Goal: Task Accomplishment & Management: Complete application form

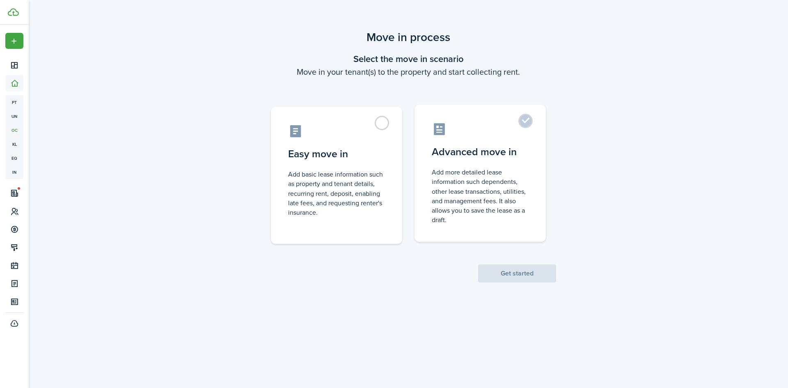
click at [468, 131] on control-radio-card-icon at bounding box center [480, 129] width 97 height 14
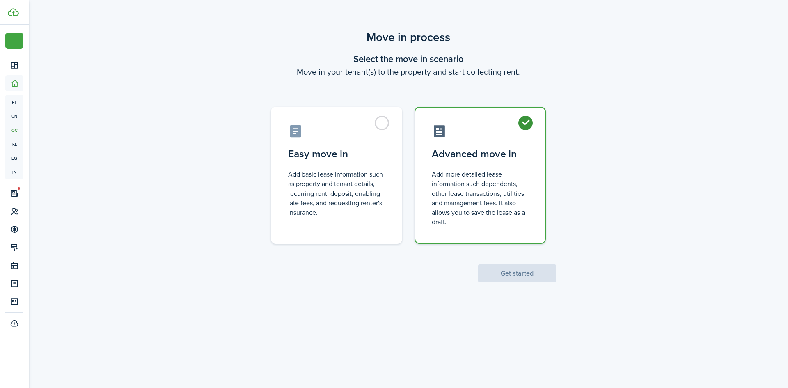
radio input "true"
click at [513, 276] on button "Get started" at bounding box center [517, 273] width 78 height 18
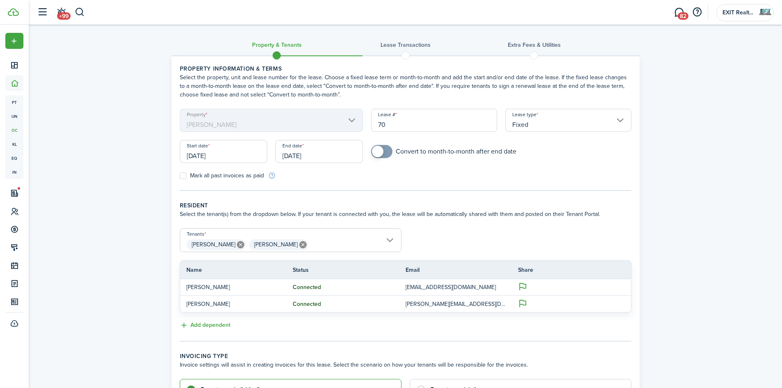
click at [240, 152] on input "[DATE]" at bounding box center [223, 151] width 87 height 23
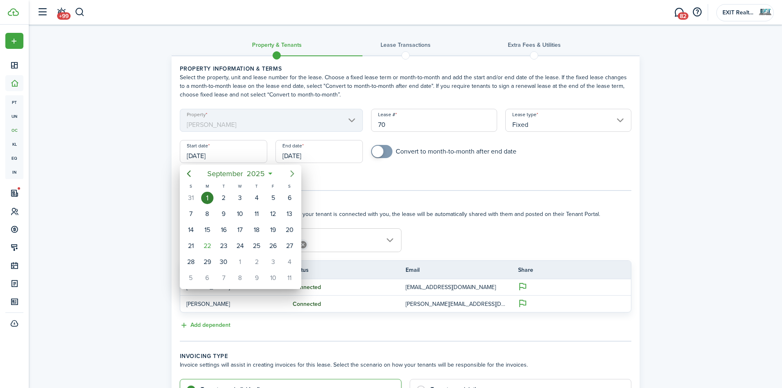
click at [298, 176] on mbsc-button "Next page" at bounding box center [292, 173] width 16 height 16
click at [241, 198] on div "1" at bounding box center [240, 198] width 12 height 12
type input "[DATE]"
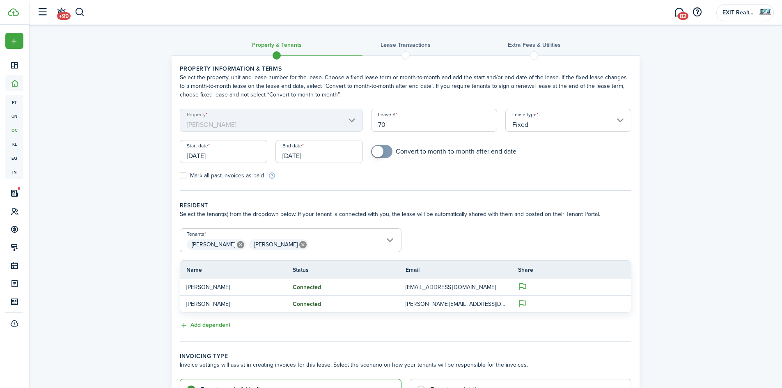
click at [332, 158] on input "[DATE]" at bounding box center [318, 151] width 87 height 23
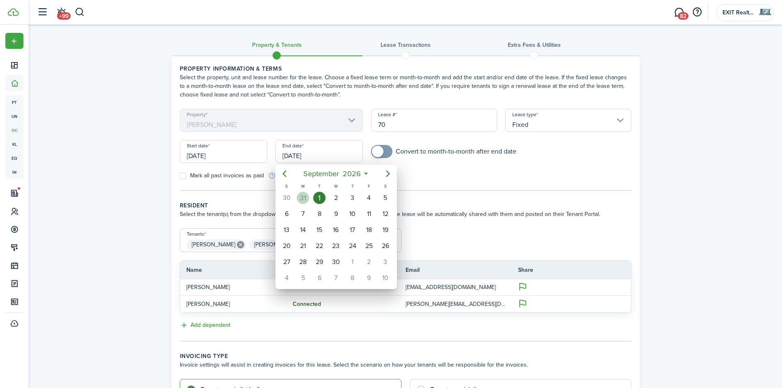
click at [303, 195] on div "31" at bounding box center [303, 198] width 12 height 12
type input "[DATE]"
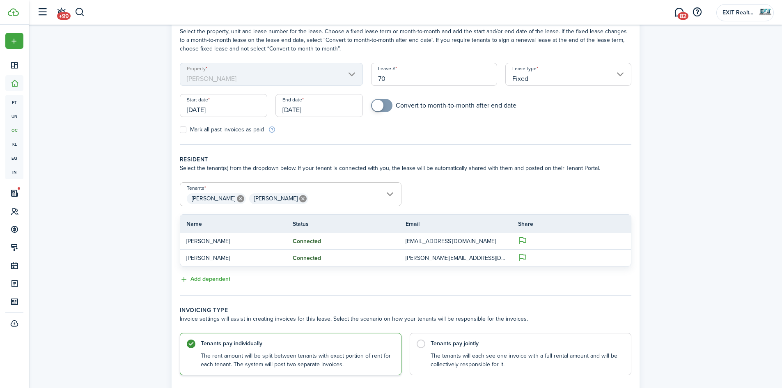
scroll to position [82, 0]
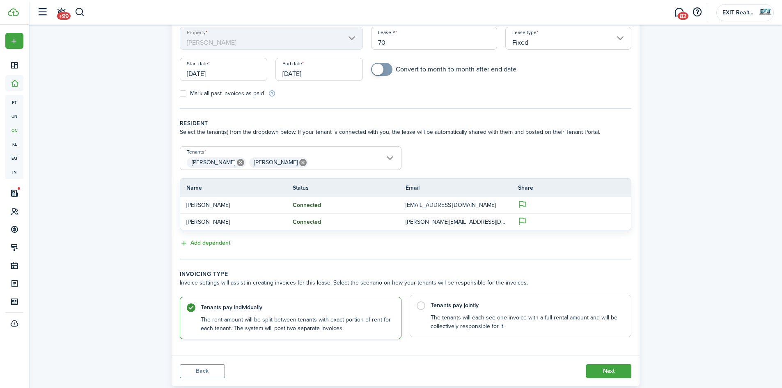
click at [447, 321] on control-radio-card-description "The tenants will each see one invoice with a full rental amount and will be col…" at bounding box center [526, 322] width 192 height 17
radio input "false"
radio input "true"
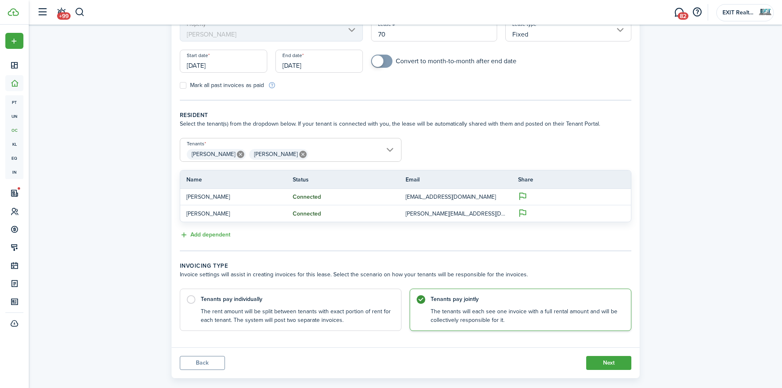
scroll to position [103, 0]
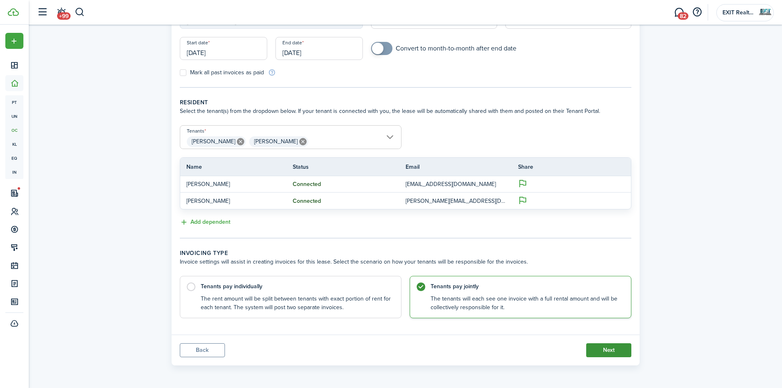
click at [611, 354] on button "Next" at bounding box center [608, 350] width 45 height 14
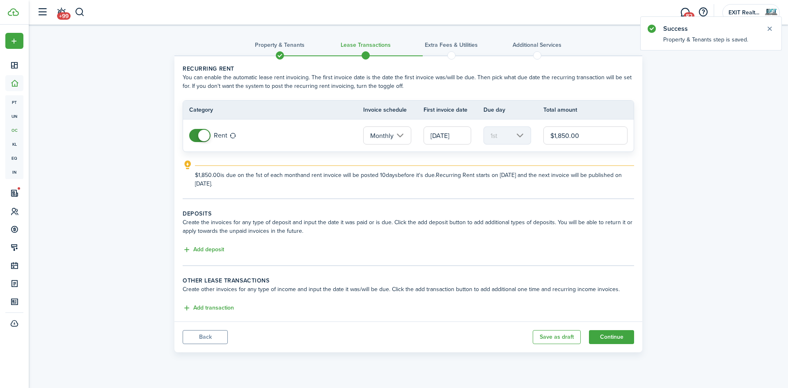
drag, startPoint x: 583, startPoint y: 133, endPoint x: 554, endPoint y: 136, distance: 29.3
click at [554, 136] on input "$1,850.00" at bounding box center [585, 135] width 84 height 18
type input "$2,300.00"
click at [391, 187] on explanation-description "$2,300.00 is due on the 1st of each month and rent invoice will be posted 10 da…" at bounding box center [414, 179] width 439 height 17
click at [217, 249] on button "Add deposit" at bounding box center [203, 249] width 41 height 9
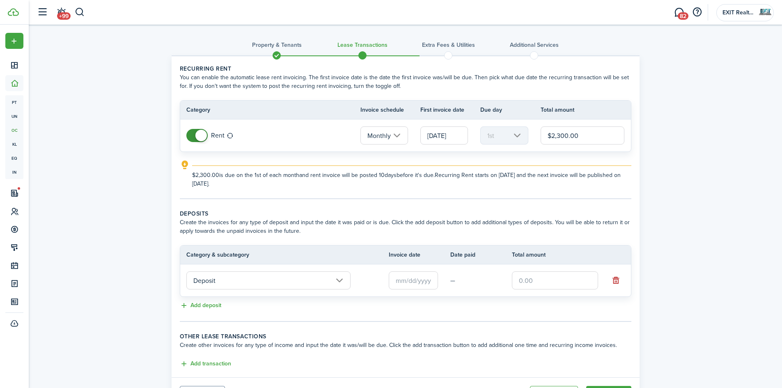
click at [421, 282] on input "text" at bounding box center [413, 280] width 49 height 18
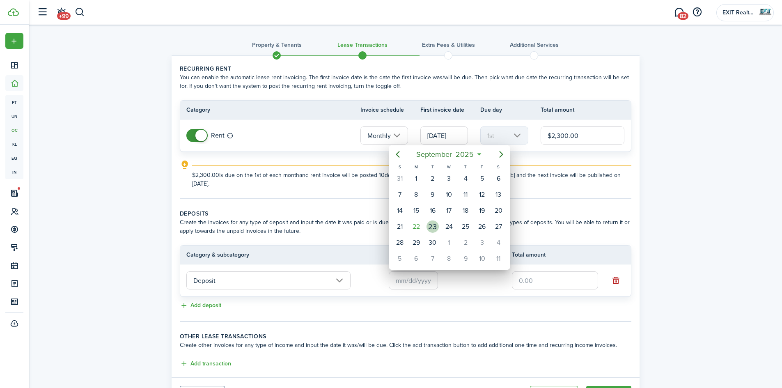
click at [433, 226] on div "23" at bounding box center [432, 226] width 12 height 12
type input "[DATE]"
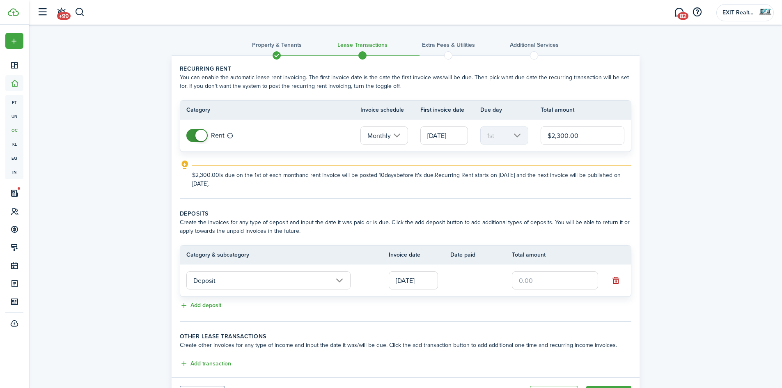
click at [533, 277] on input "text" at bounding box center [555, 280] width 86 height 18
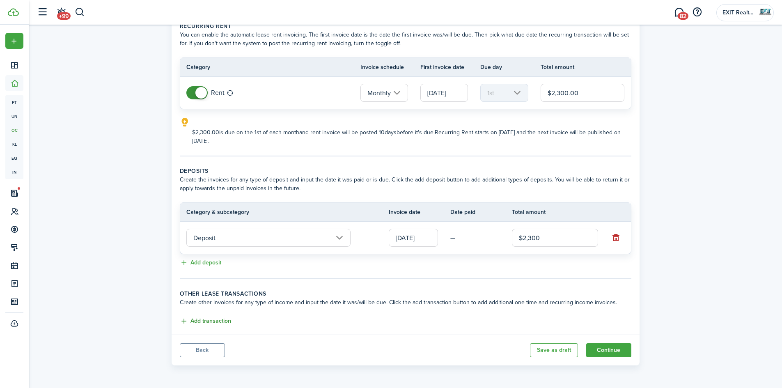
type input "$2,300.00"
click at [199, 321] on button "Add transaction" at bounding box center [205, 320] width 51 height 9
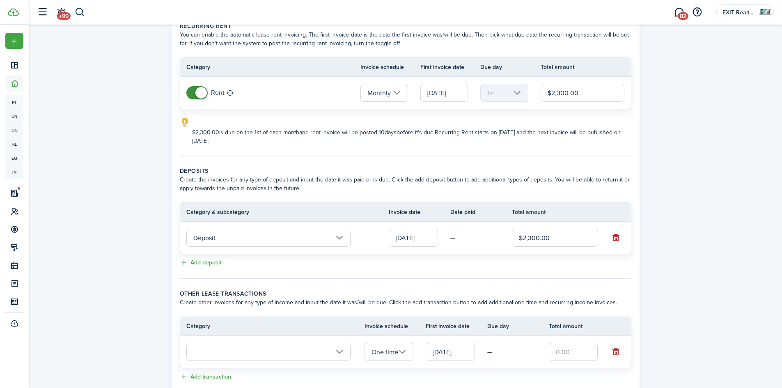
click at [296, 353] on input "text" at bounding box center [268, 352] width 164 height 18
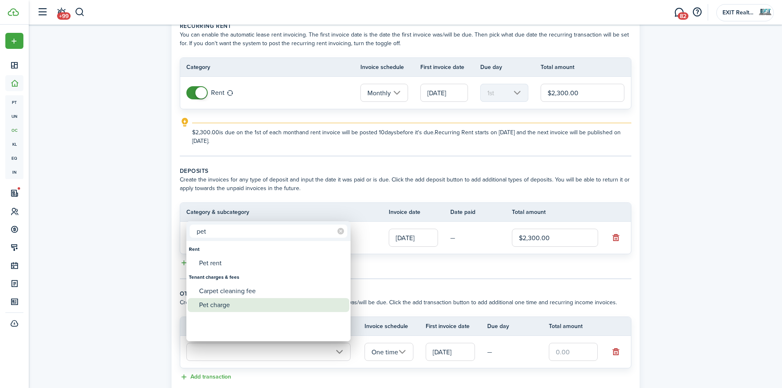
type input "pet"
click at [227, 307] on div "Pet charge" at bounding box center [271, 305] width 145 height 14
type input "Tenant charges & fees / Pet charge"
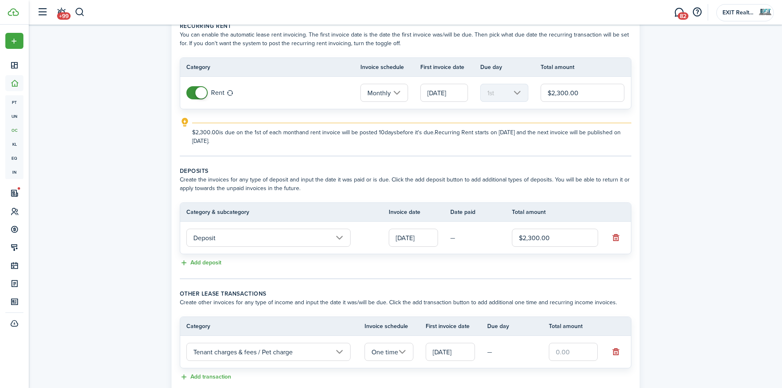
click at [459, 352] on input "[DATE]" at bounding box center [450, 352] width 49 height 18
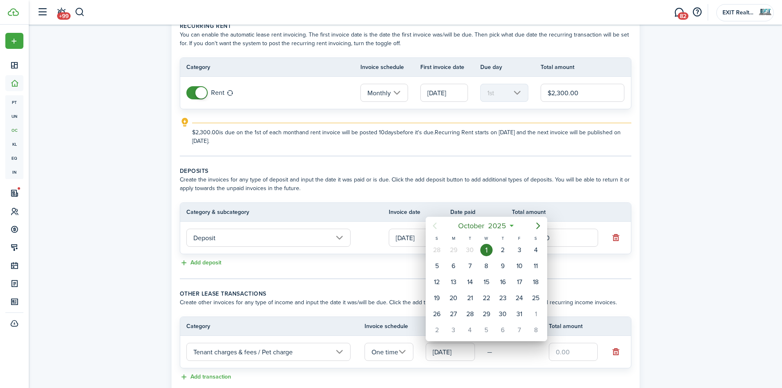
click at [578, 275] on div at bounding box center [390, 193] width 913 height 519
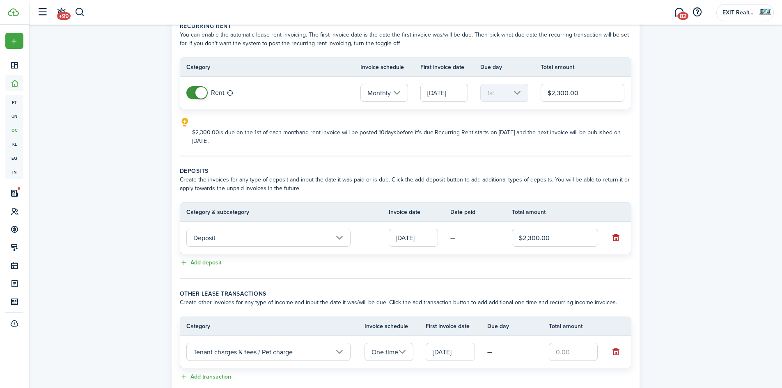
click at [579, 352] on input "text" at bounding box center [573, 352] width 49 height 18
type input "$350.00"
click at [596, 288] on panel-main-body "Recurring rent You can enable the automatic lease rent invoicing. The first inv…" at bounding box center [406, 202] width 468 height 377
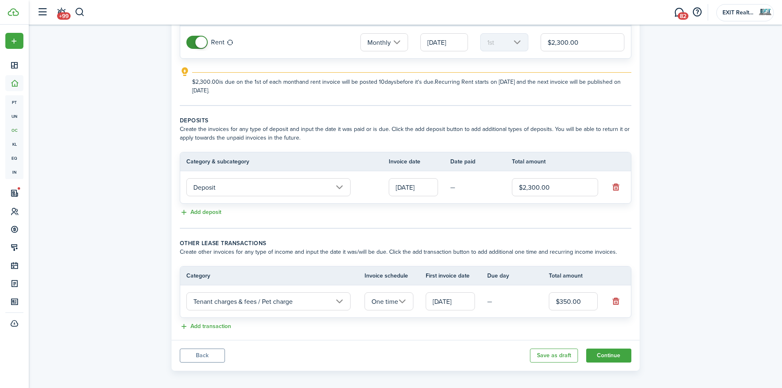
scroll to position [98, 0]
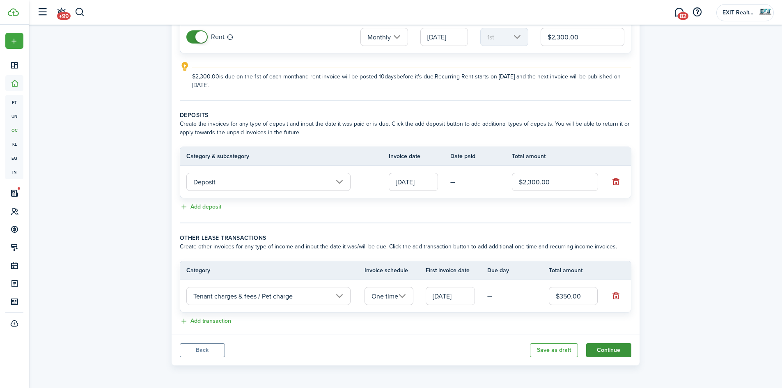
click at [616, 348] on button "Continue" at bounding box center [608, 350] width 45 height 14
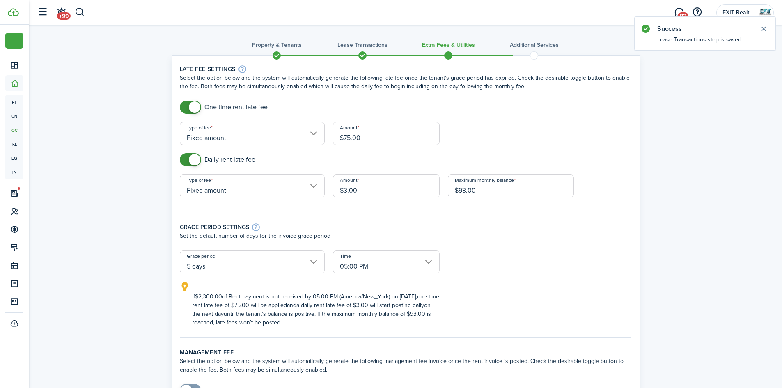
click at [346, 191] on input "$3.00" at bounding box center [386, 185] width 107 height 23
type input "$5.00"
drag, startPoint x: 478, startPoint y: 191, endPoint x: 459, endPoint y: 192, distance: 18.9
click at [459, 192] on input "$93.00" at bounding box center [511, 185] width 126 height 23
type input "$155.00"
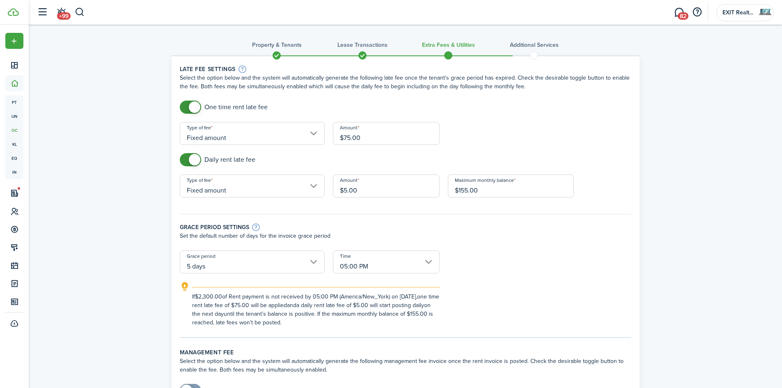
click at [475, 263] on form "One time rent late fee Type of fee Fixed amount Amount $75.00 Daily rent late f…" at bounding box center [406, 214] width 460 height 226
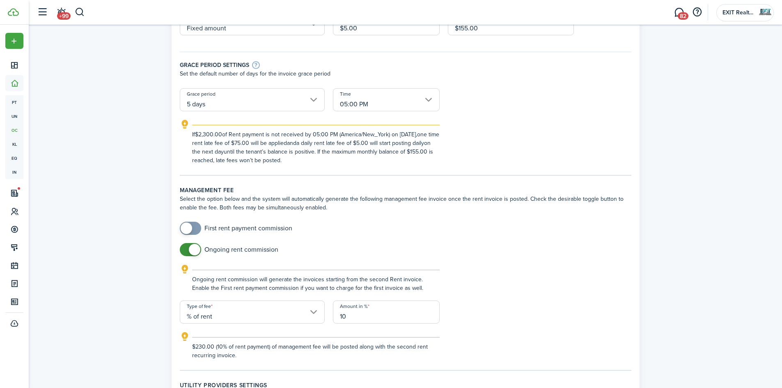
scroll to position [164, 0]
checkbox input "true"
click at [195, 227] on span at bounding box center [190, 226] width 8 height 13
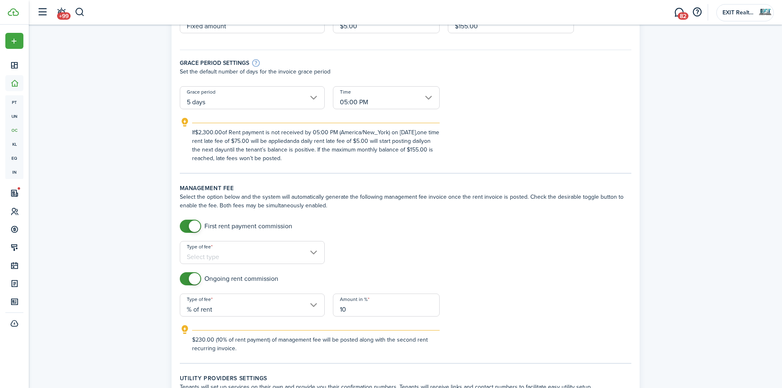
click at [235, 254] on input "Type of fee" at bounding box center [252, 252] width 145 height 23
click at [218, 274] on div "% of rent" at bounding box center [222, 274] width 60 height 14
type input "% of rent"
click at [364, 262] on input "Amount in %" at bounding box center [386, 252] width 107 height 23
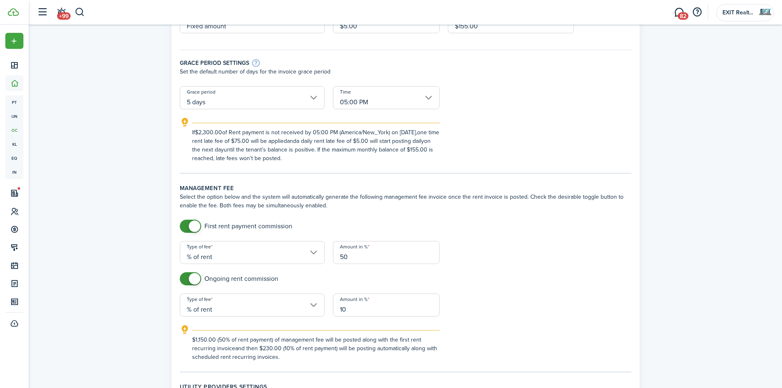
type input "50"
drag, startPoint x: 474, startPoint y: 217, endPoint x: 477, endPoint y: 224, distance: 7.7
click at [474, 217] on lease-classic-management-fee "Management fee Select the option below and the system will automatically genera…" at bounding box center [405, 272] width 451 height 177
click at [358, 310] on input "10" at bounding box center [386, 304] width 107 height 23
type input "1"
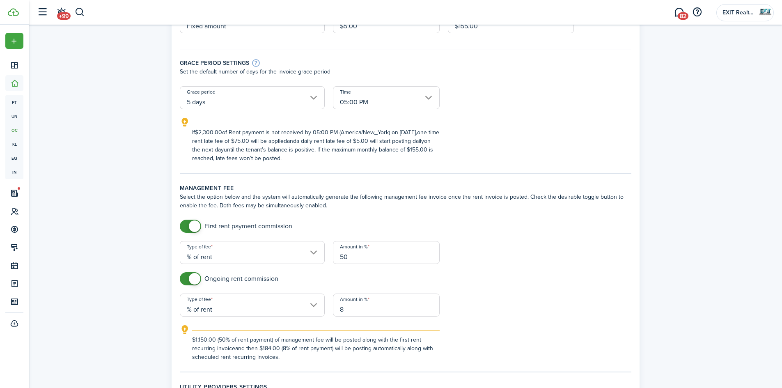
type input "8"
click at [475, 270] on form "First rent payment commission Type of fee % of rent Amount in % 50 Ongoing rent…" at bounding box center [406, 291] width 460 height 142
click at [477, 266] on form "First rent payment commission Type of fee % of rent Amount in % 50 Ongoing rent…" at bounding box center [406, 291] width 460 height 142
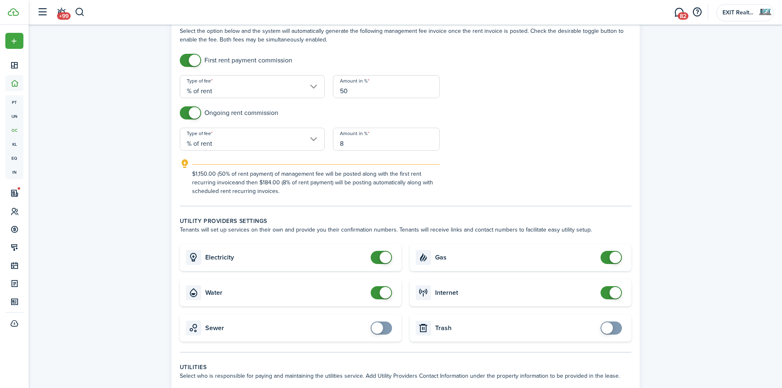
scroll to position [369, 0]
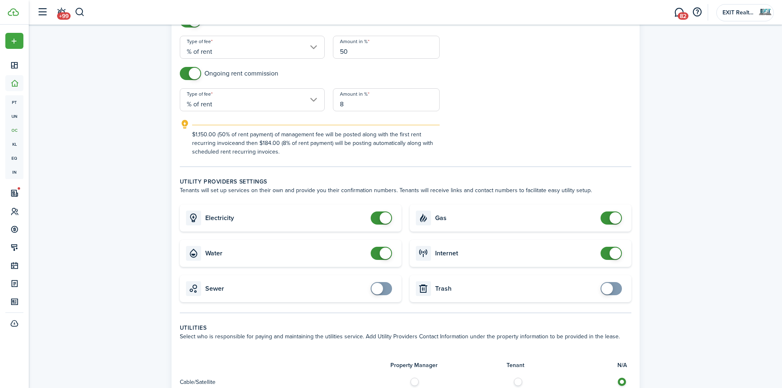
drag, startPoint x: 375, startPoint y: 213, endPoint x: 379, endPoint y: 224, distance: 12.0
click at [375, 214] on card "Electricity" at bounding box center [291, 217] width 222 height 27
checkbox input "false"
click at [377, 220] on span at bounding box center [381, 217] width 8 height 13
checkbox input "false"
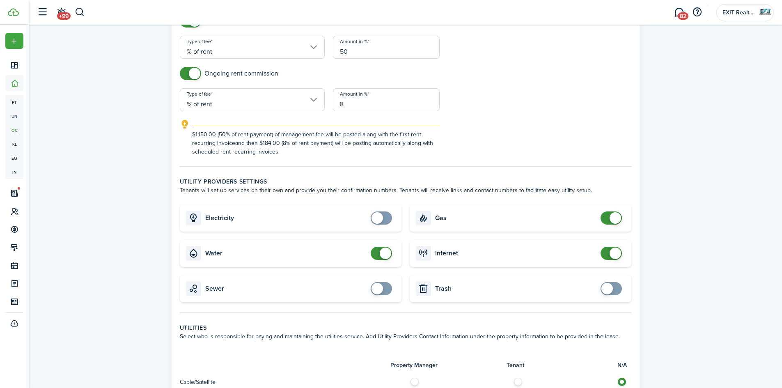
click at [379, 256] on span at bounding box center [381, 253] width 8 height 13
click at [600, 220] on input "checkbox" at bounding box center [612, 217] width 25 height 13
checkbox input "false"
click at [609, 256] on span at bounding box center [611, 253] width 8 height 13
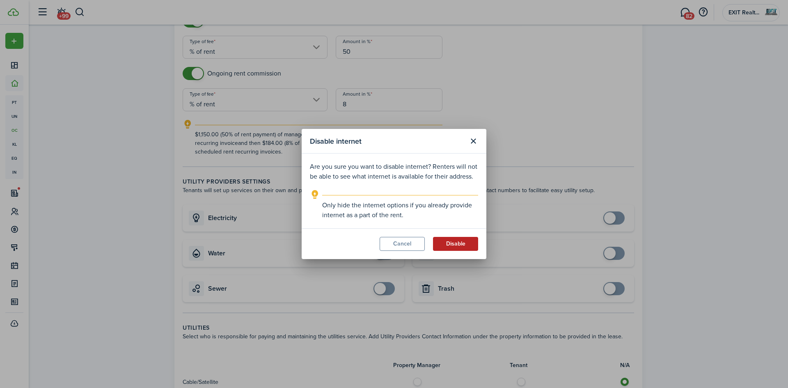
click at [463, 240] on button "Disable" at bounding box center [455, 244] width 45 height 14
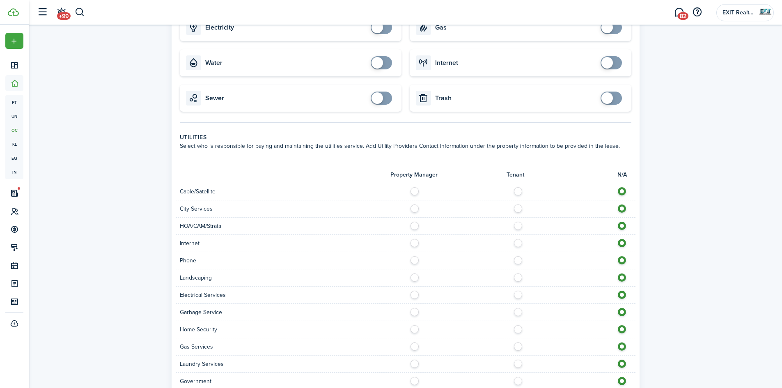
scroll to position [575, 0]
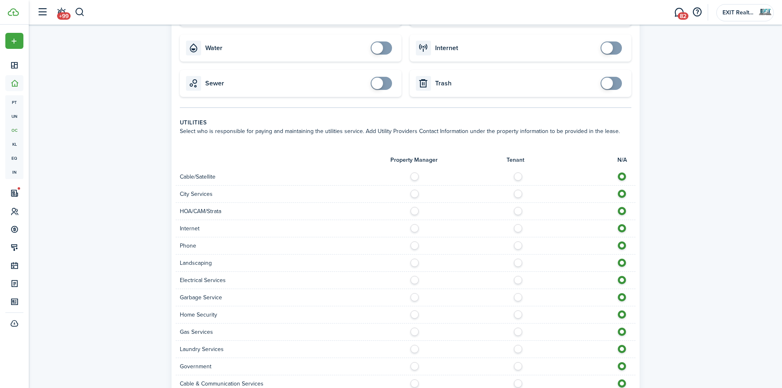
click at [519, 182] on div "Cable/Satellite" at bounding box center [406, 176] width 460 height 17
click at [515, 174] on label at bounding box center [520, 174] width 14 height 4
radio input "true"
click at [517, 194] on label at bounding box center [520, 192] width 14 height 4
radio input "true"
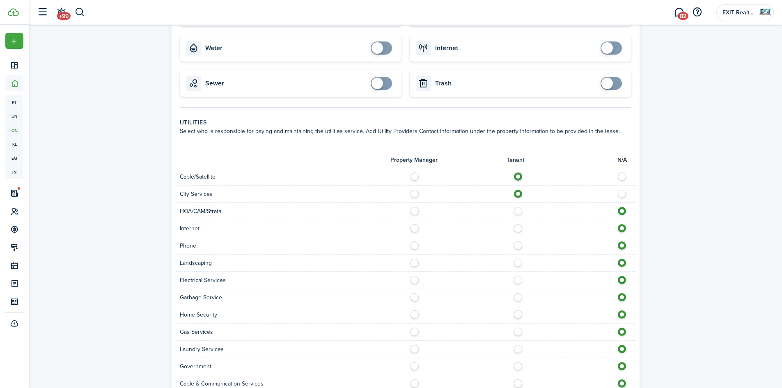
click at [518, 228] on label at bounding box center [520, 226] width 14 height 4
radio input "true"
click at [520, 245] on label at bounding box center [520, 243] width 14 height 4
radio input "true"
click at [518, 263] on label at bounding box center [520, 261] width 14 height 4
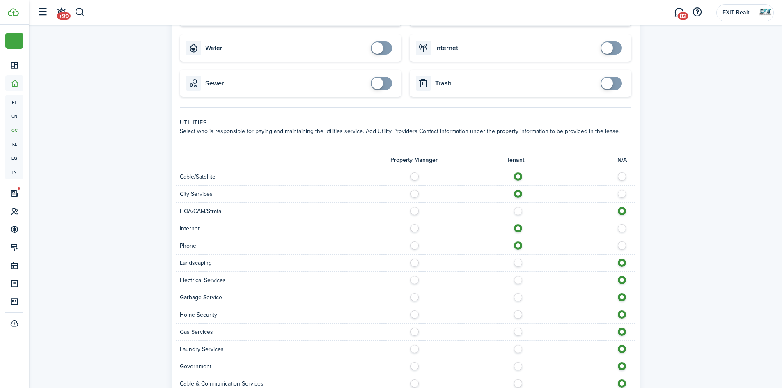
radio input "true"
click at [518, 263] on label at bounding box center [520, 261] width 14 height 4
click at [413, 263] on label at bounding box center [417, 261] width 14 height 4
radio input "true"
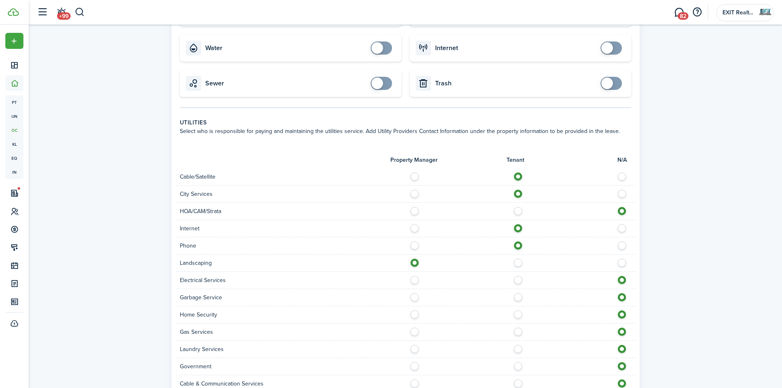
click at [518, 280] on label at bounding box center [520, 278] width 14 height 4
radio input "true"
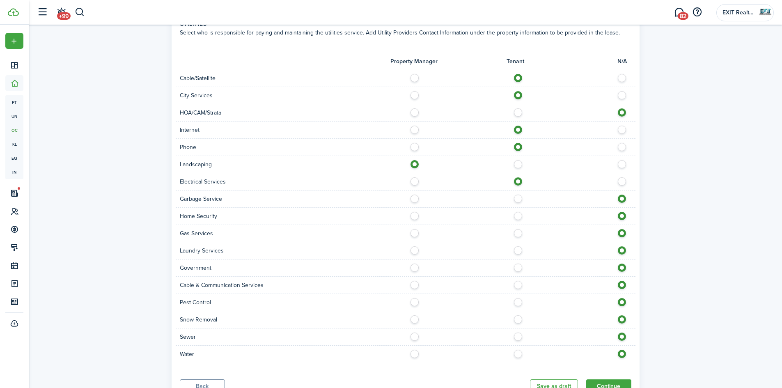
scroll to position [698, 0]
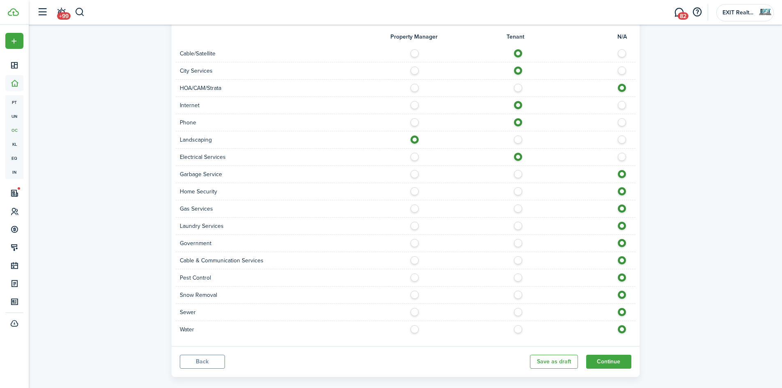
click at [518, 191] on label at bounding box center [520, 189] width 14 height 4
radio input "true"
click at [413, 174] on label at bounding box center [417, 172] width 14 height 4
radio input "true"
click at [518, 208] on label at bounding box center [520, 206] width 14 height 4
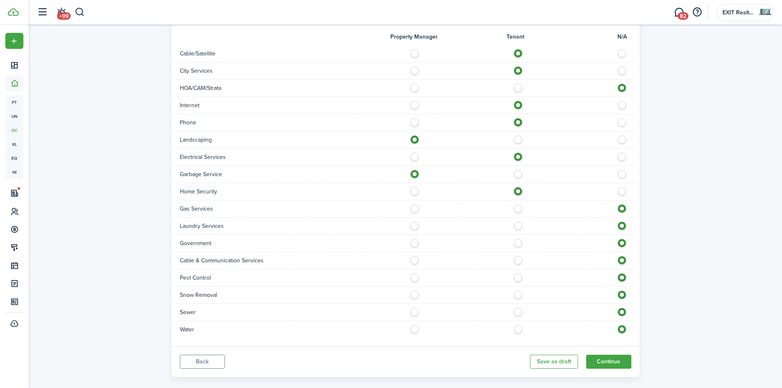
radio input "true"
click at [516, 232] on div "Laundry Services" at bounding box center [406, 226] width 460 height 17
click at [521, 226] on label at bounding box center [520, 224] width 14 height 4
radio input "true"
click at [518, 259] on label at bounding box center [520, 258] width 14 height 4
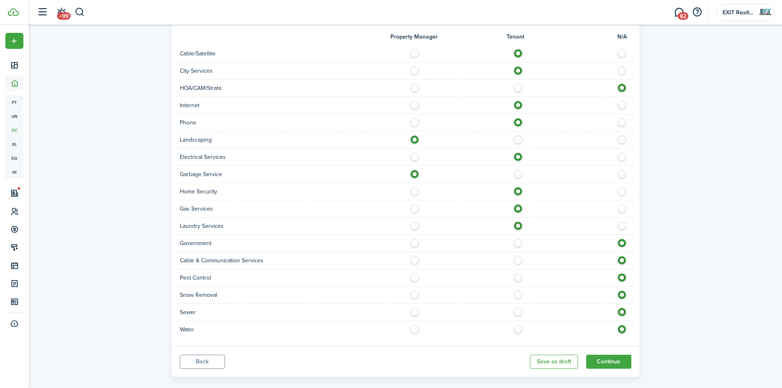
radio input "true"
click at [519, 277] on label at bounding box center [520, 275] width 14 height 4
radio input "true"
click at [519, 312] on label at bounding box center [520, 310] width 14 height 4
radio input "true"
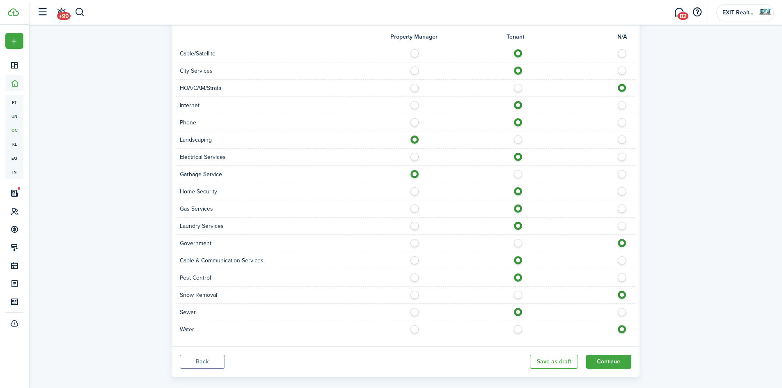
click at [519, 329] on label at bounding box center [520, 327] width 14 height 4
radio input "true"
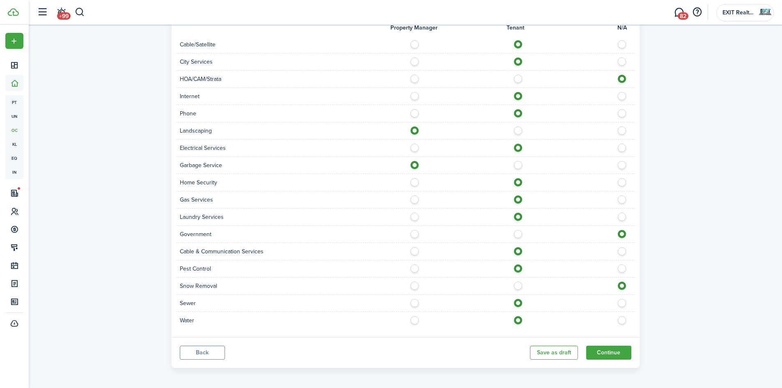
scroll to position [709, 0]
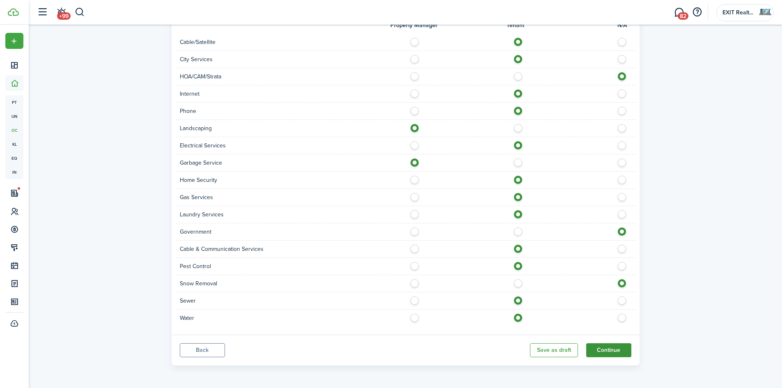
click at [609, 348] on button "Continue" at bounding box center [608, 350] width 45 height 14
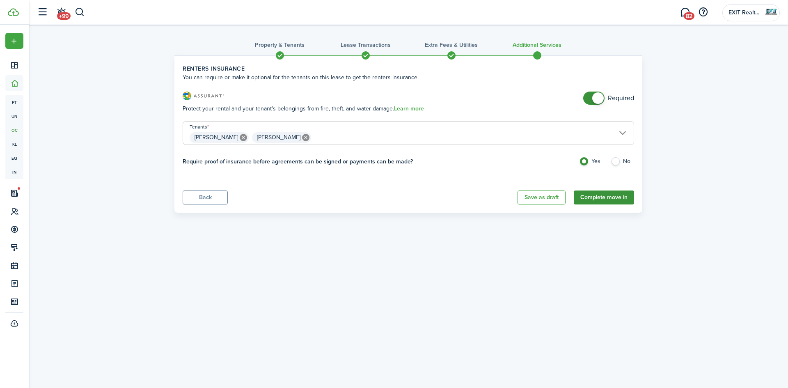
click at [620, 203] on button "Complete move in" at bounding box center [604, 197] width 60 height 14
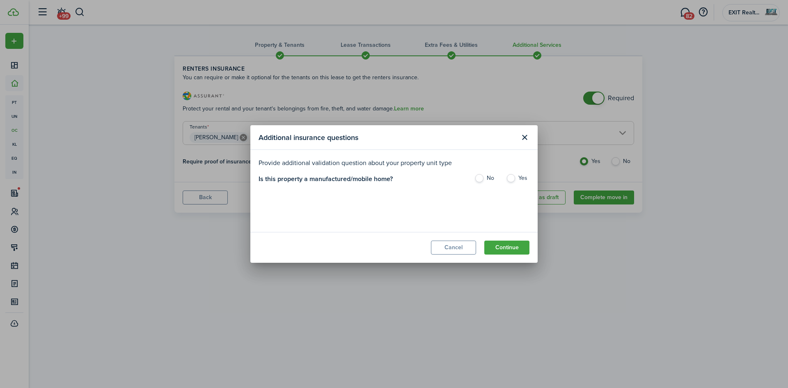
click at [481, 178] on label "No" at bounding box center [485, 180] width 23 height 12
radio input "true"
click at [515, 247] on button "Continue" at bounding box center [506, 247] width 45 height 14
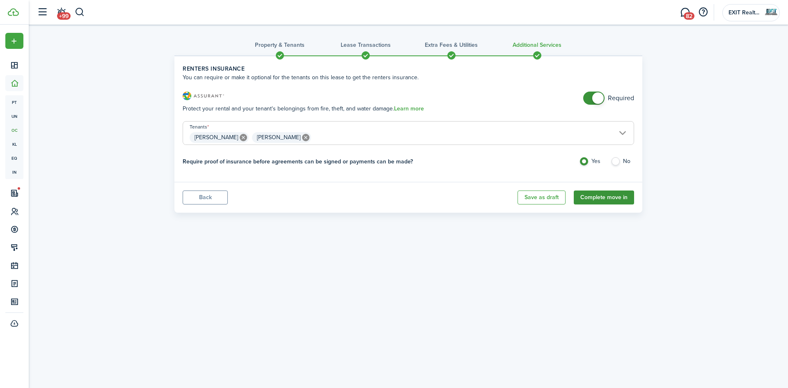
click at [611, 198] on button "Complete move in" at bounding box center [604, 197] width 60 height 14
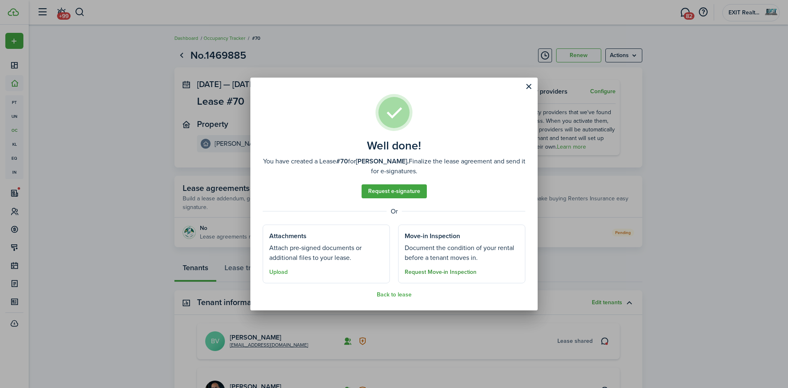
click at [444, 273] on button "Request Move-in Inspection" at bounding box center [441, 272] width 72 height 7
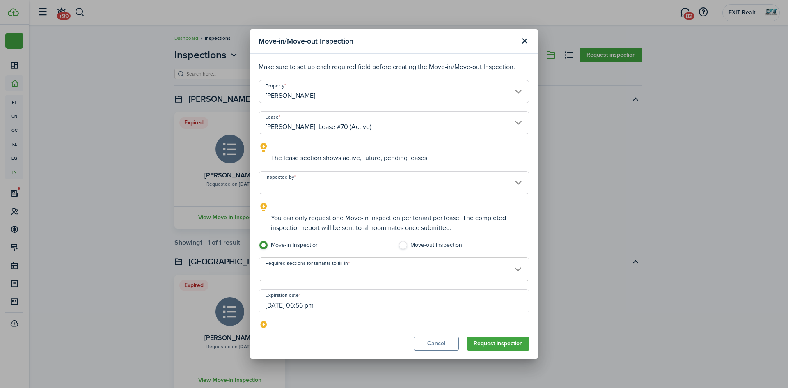
click at [413, 188] on input "Inspected by" at bounding box center [394, 182] width 271 height 23
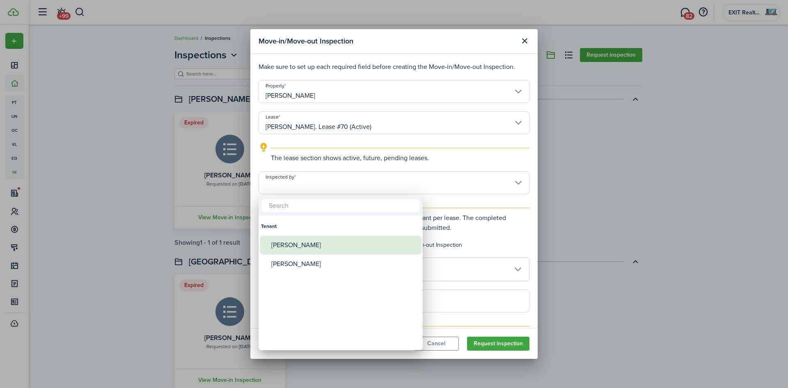
click at [349, 250] on div "[PERSON_NAME]" at bounding box center [343, 245] width 145 height 19
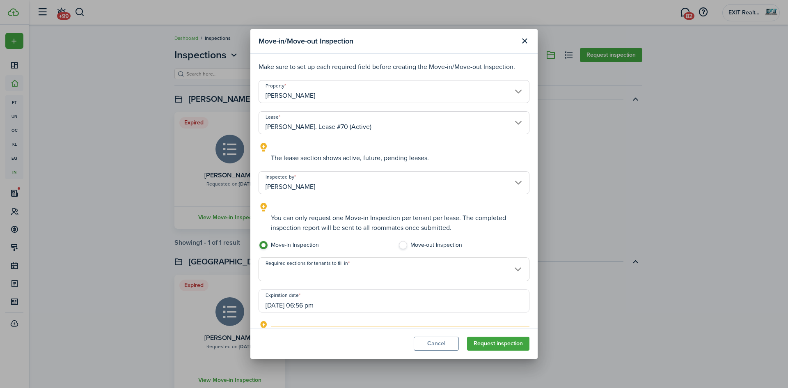
click at [377, 191] on input "[PERSON_NAME]" at bounding box center [394, 182] width 271 height 23
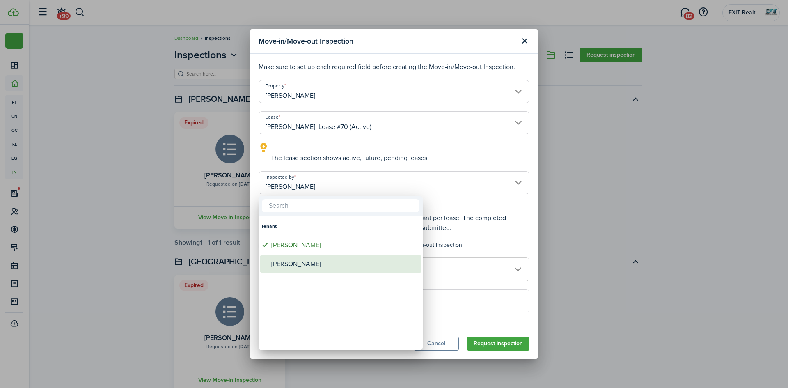
click at [317, 261] on div "[PERSON_NAME]" at bounding box center [343, 263] width 145 height 19
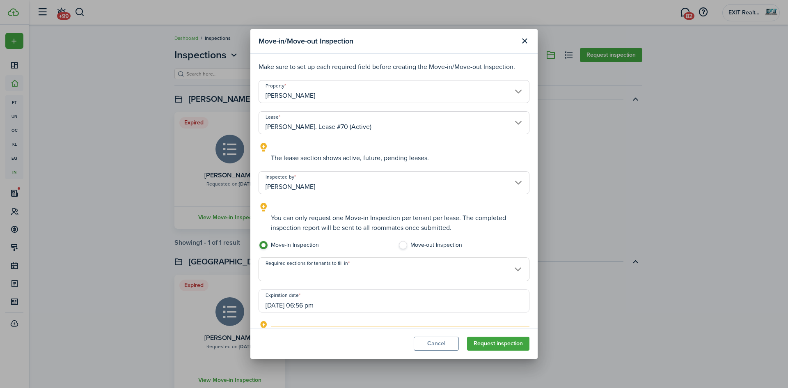
click at [355, 186] on input "[PERSON_NAME]" at bounding box center [394, 182] width 271 height 23
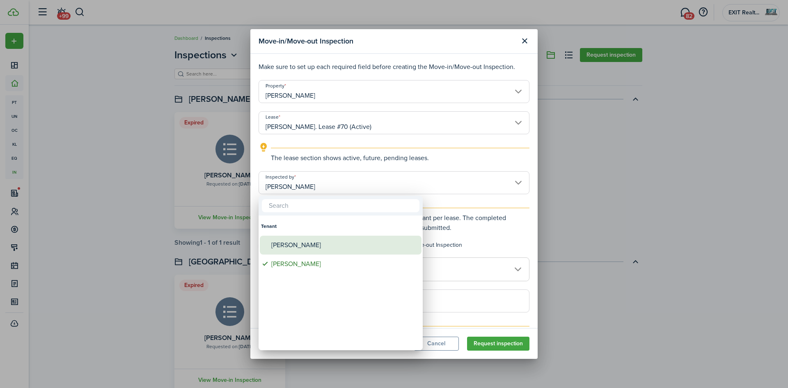
click at [327, 240] on div "[PERSON_NAME]" at bounding box center [343, 245] width 145 height 19
click at [325, 241] on div "[PERSON_NAME]" at bounding box center [343, 245] width 145 height 19
type input "[PERSON_NAME]"
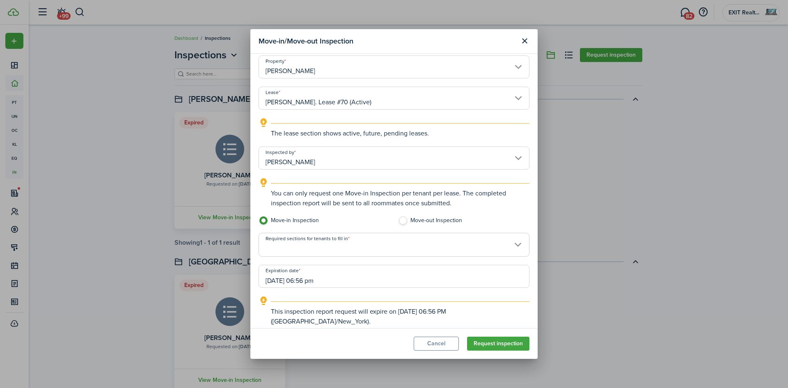
scroll to position [31, 0]
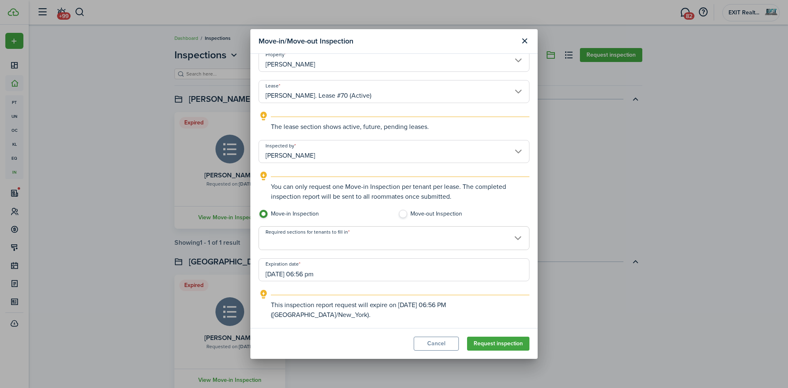
click at [342, 241] on span at bounding box center [394, 243] width 270 height 14
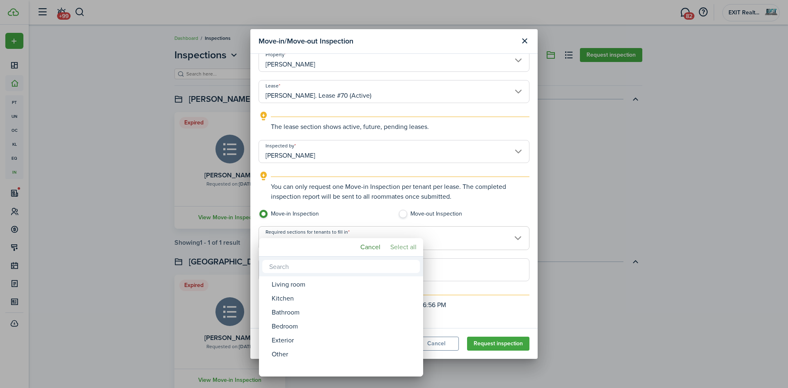
click at [403, 248] on mbsc-button "Select all" at bounding box center [403, 247] width 33 height 15
type input "Living room, Kitchen, Bathroom, Bedroom, Exterior, Other"
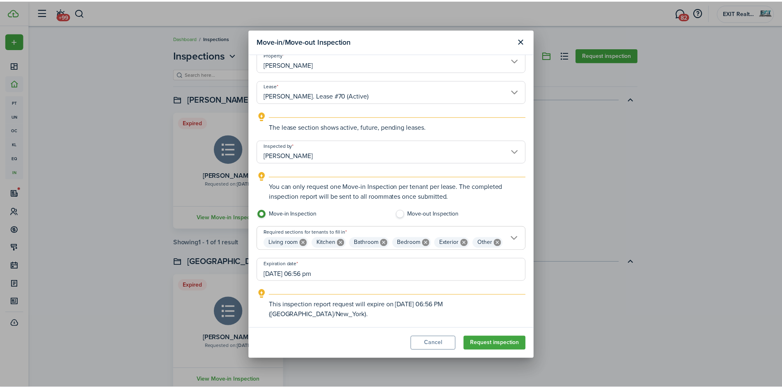
scroll to position [45, 0]
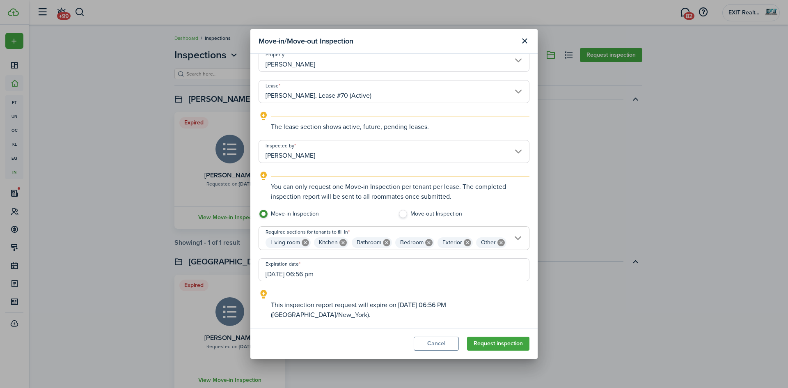
click at [374, 274] on input "[DATE] 06:56 pm" at bounding box center [394, 269] width 271 height 23
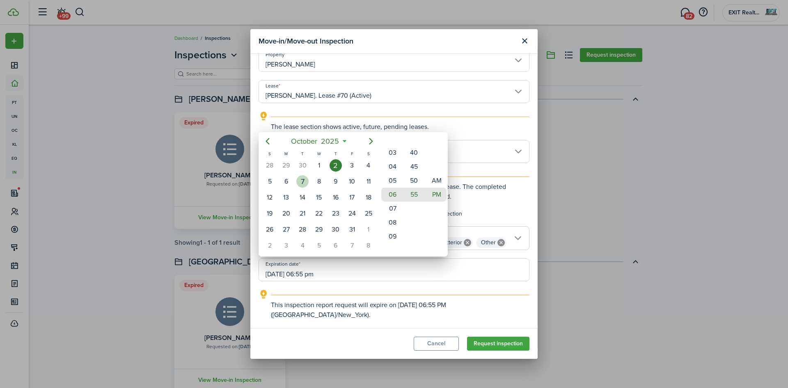
click at [305, 181] on div "7" at bounding box center [302, 181] width 12 height 12
click at [272, 184] on div "5" at bounding box center [269, 181] width 12 height 12
drag, startPoint x: 396, startPoint y: 208, endPoint x: 394, endPoint y: 196, distance: 12.0
click at [394, 196] on mbsc-wheel-item "07" at bounding box center [391, 197] width 20 height 14
drag, startPoint x: 413, startPoint y: 192, endPoint x: 423, endPoint y: 348, distance: 155.8
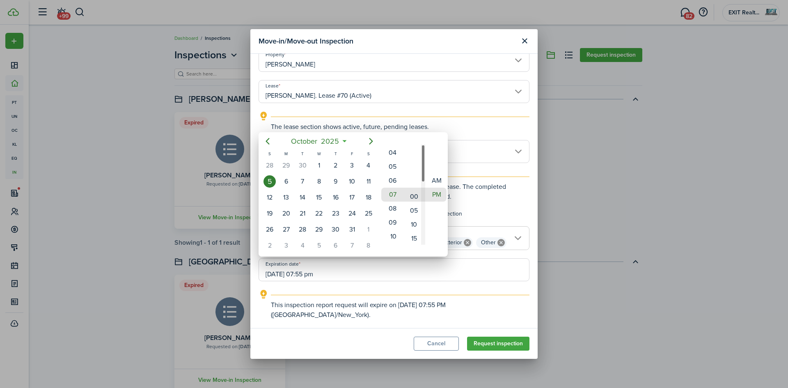
click at [423, 348] on div "[DATE] S M T W T F S 31 [DATE] 2 3 4 5 6 7 8 9 10 11 12 13 14 15 16 17 18 19 20…" at bounding box center [394, 194] width 788 height 388
type input "[DATE] 07:00 pm"
click at [428, 248] on div "12 01 02 03 04 05 06 07 08 09 10 11 00 05 10 15 20 25 30 35 40 45 50 55 AM PM" at bounding box center [414, 194] width 68 height 124
click at [458, 254] on div at bounding box center [393, 193] width 919 height 519
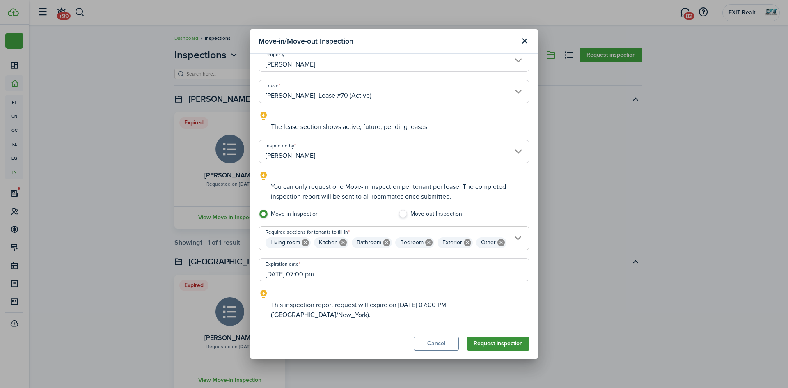
click at [506, 344] on button "Request inspection" at bounding box center [498, 344] width 62 height 14
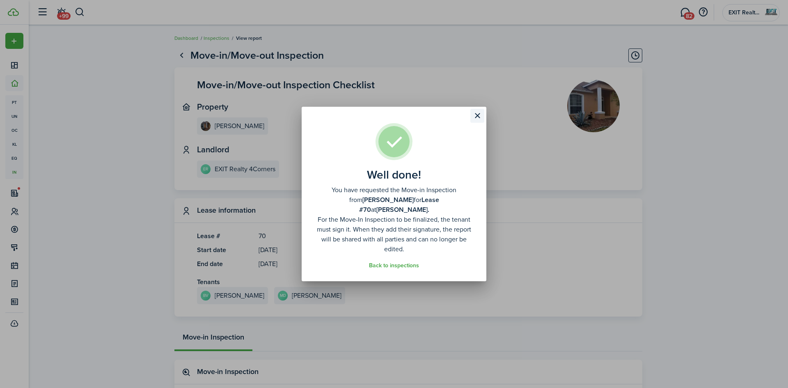
click at [479, 121] on button "Close modal" at bounding box center [477, 116] width 14 height 14
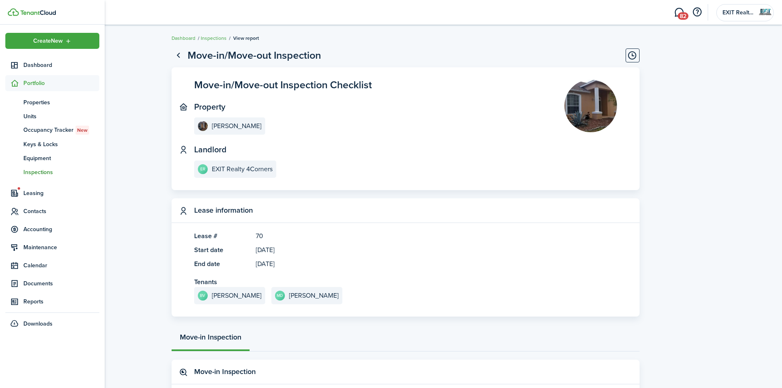
click at [64, 85] on span "Portfolio" at bounding box center [61, 83] width 76 height 9
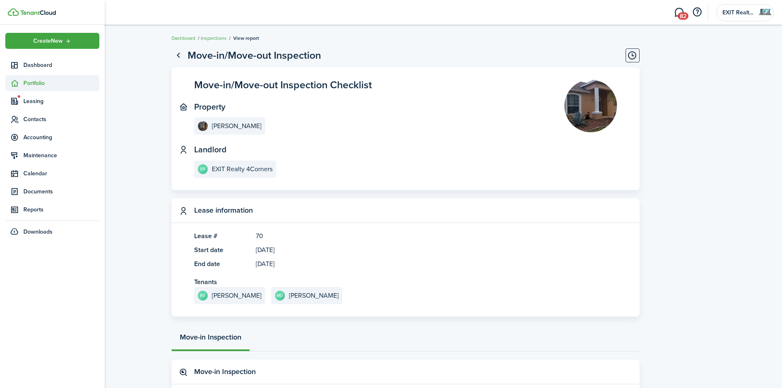
click at [64, 85] on span "Portfolio" at bounding box center [61, 83] width 76 height 9
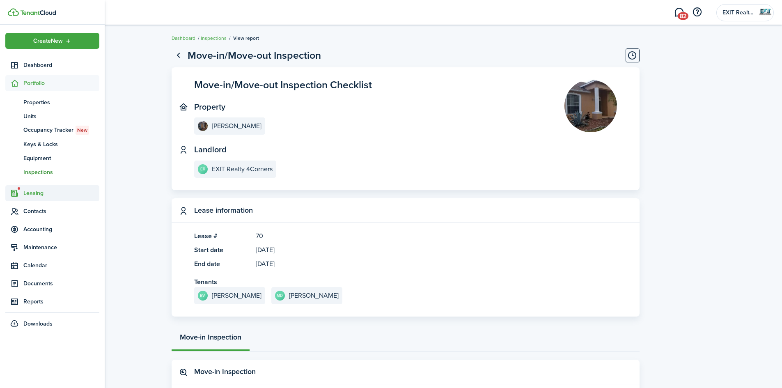
click at [43, 197] on span "Leasing" at bounding box center [61, 193] width 76 height 9
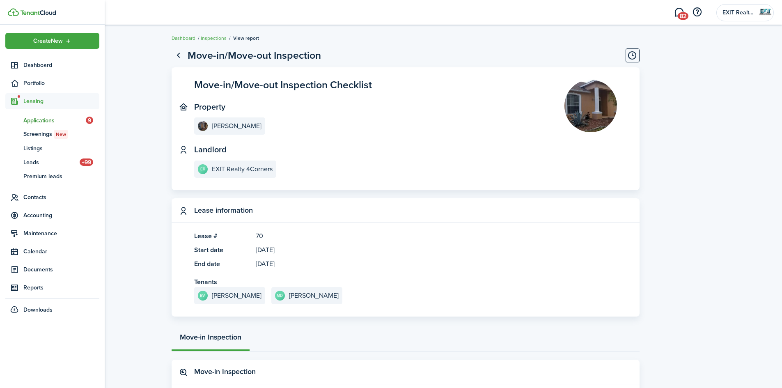
click at [51, 122] on span "Applications" at bounding box center [54, 120] width 62 height 9
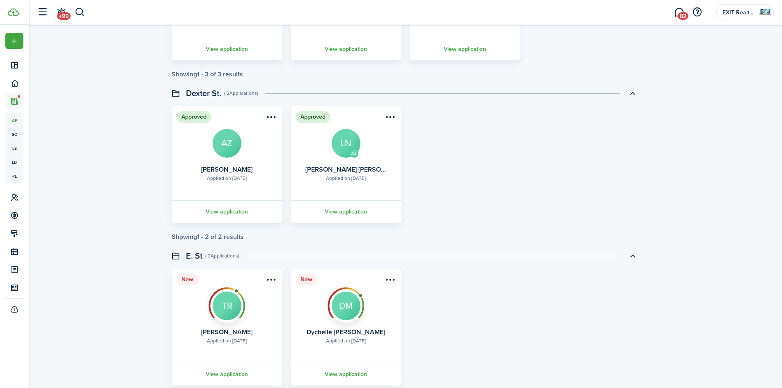
scroll to position [575, 0]
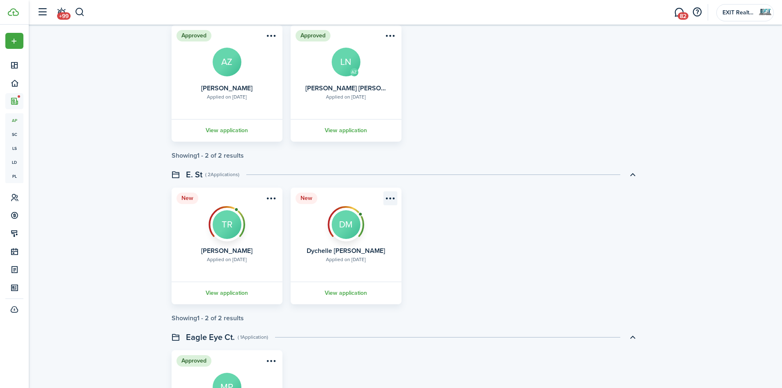
click at [391, 201] on menu-btn-icon "Open menu" at bounding box center [390, 198] width 14 height 14
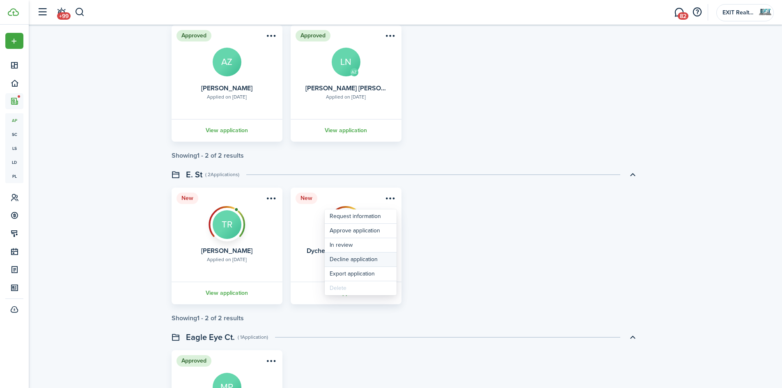
click at [390, 258] on button "Decline application" at bounding box center [361, 259] width 72 height 14
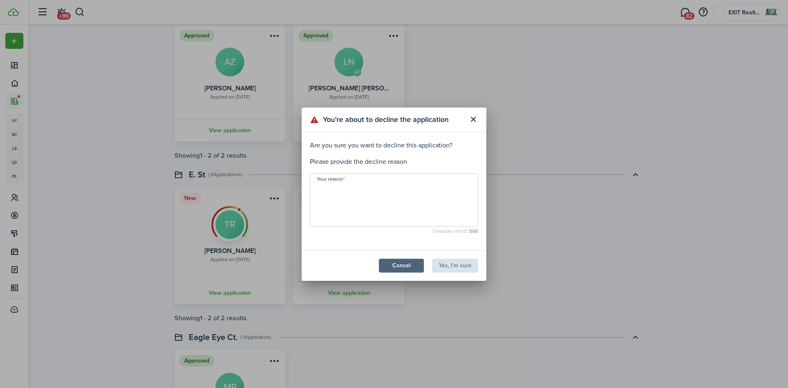
click at [402, 271] on button "Cancel" at bounding box center [401, 266] width 45 height 14
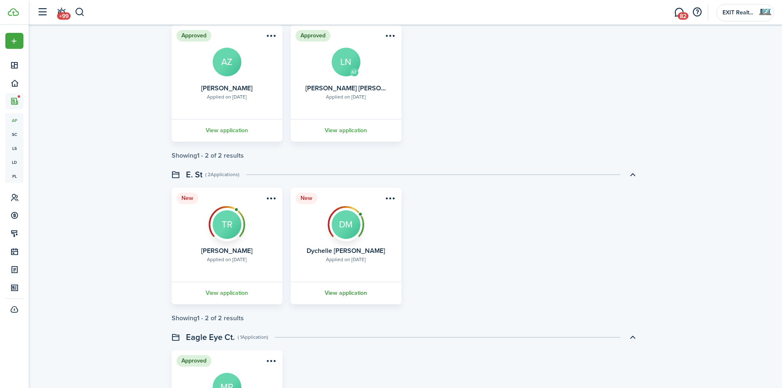
click at [366, 296] on link "View application" at bounding box center [345, 293] width 113 height 23
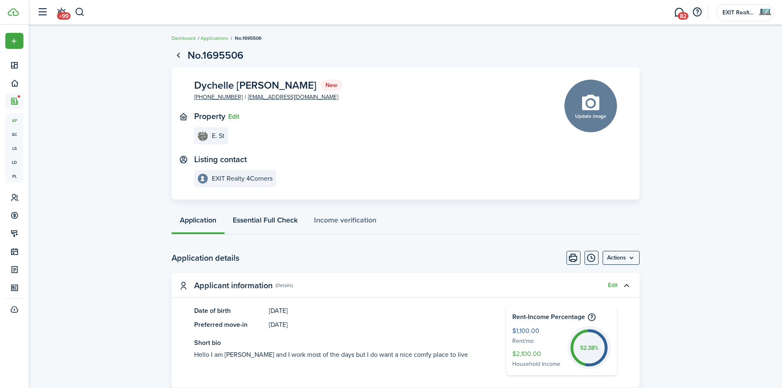
click at [286, 222] on link "Essential Full Check" at bounding box center [264, 222] width 81 height 25
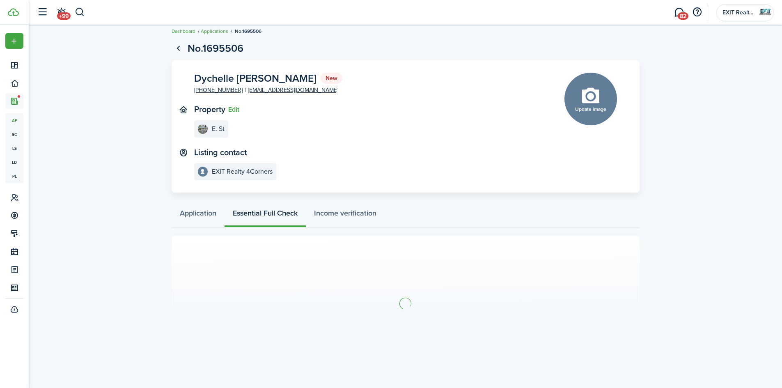
scroll to position [9, 0]
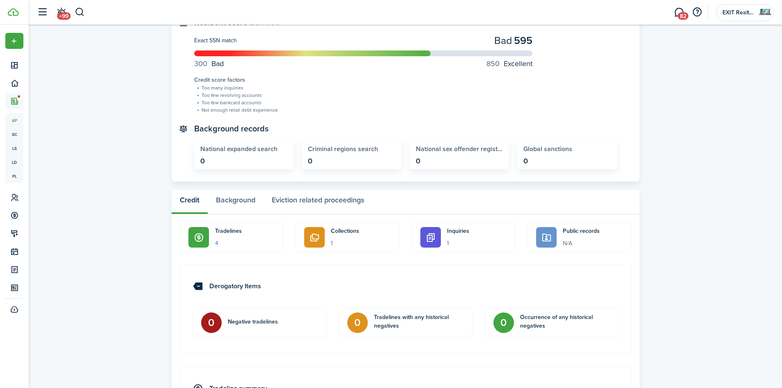
scroll to position [314, 0]
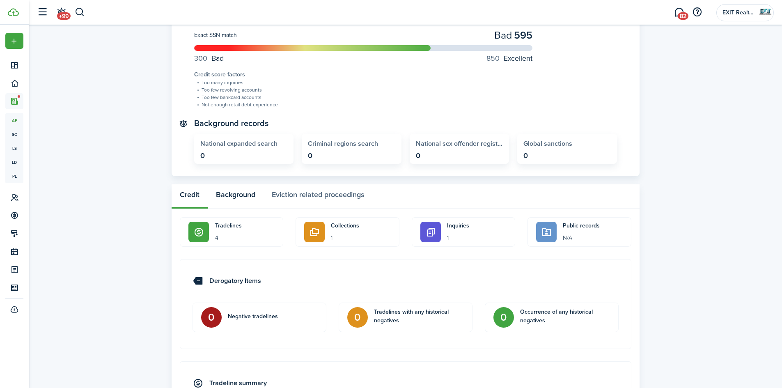
click at [241, 200] on button "Background" at bounding box center [236, 196] width 56 height 25
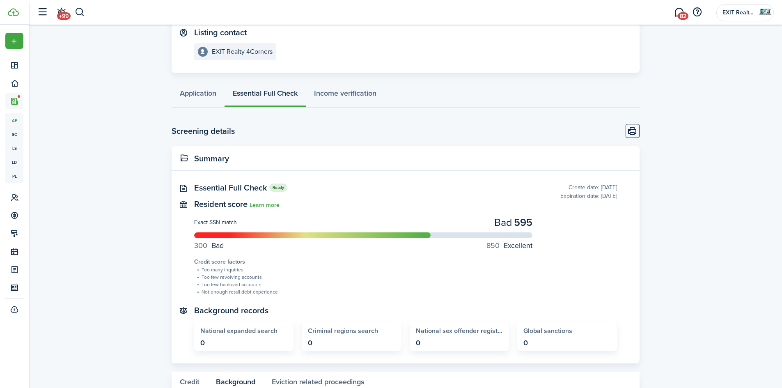
scroll to position [79, 0]
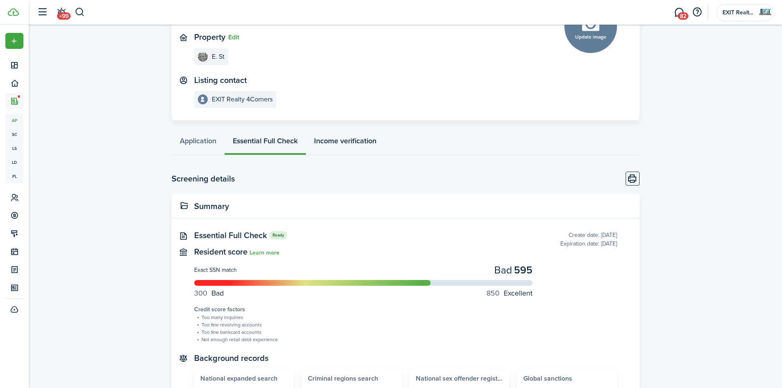
click at [359, 150] on link "Income verification" at bounding box center [345, 143] width 79 height 25
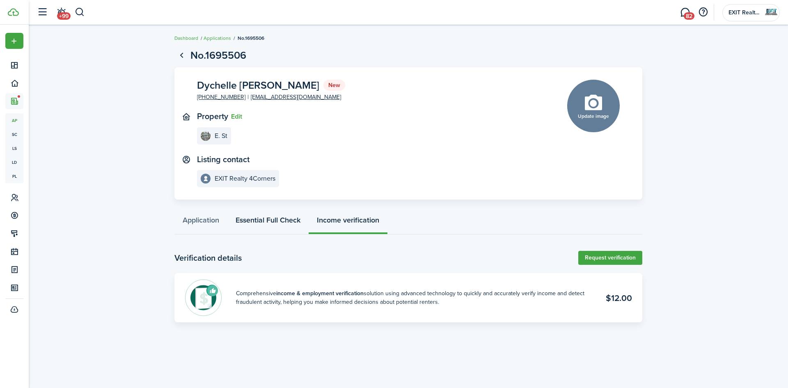
click at [262, 222] on link "Essential Full Check" at bounding box center [267, 222] width 81 height 25
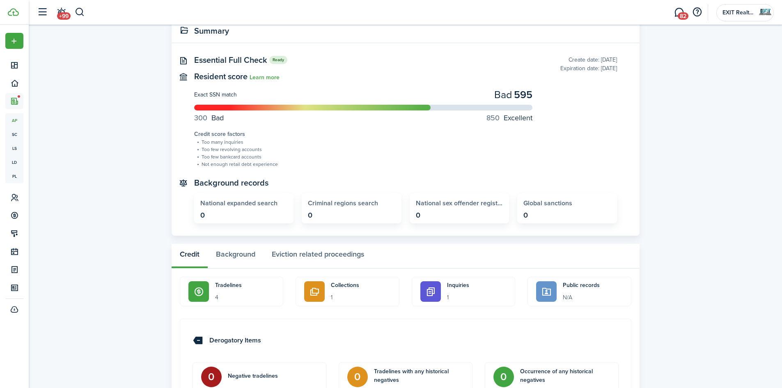
scroll to position [328, 0]
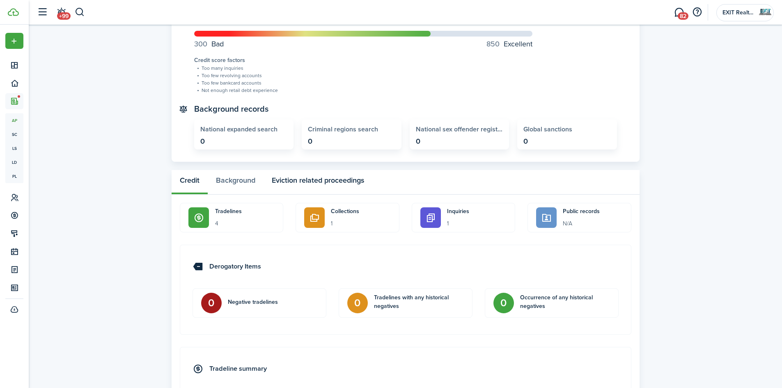
click at [315, 176] on button "Eviction related proceedings" at bounding box center [317, 182] width 109 height 25
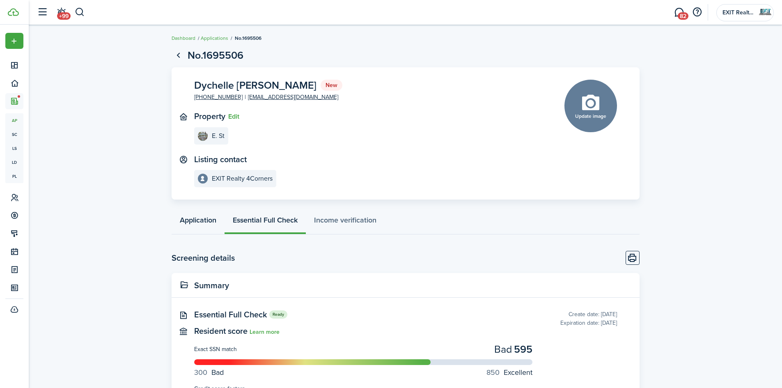
click at [207, 220] on link "Application" at bounding box center [198, 222] width 53 height 25
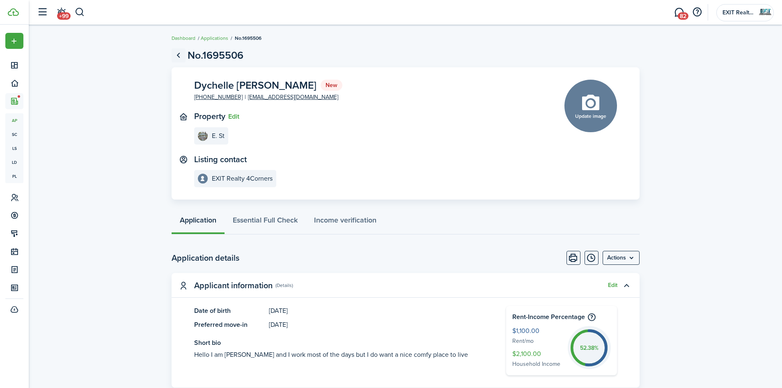
click at [180, 60] on link "Go back" at bounding box center [179, 55] width 14 height 14
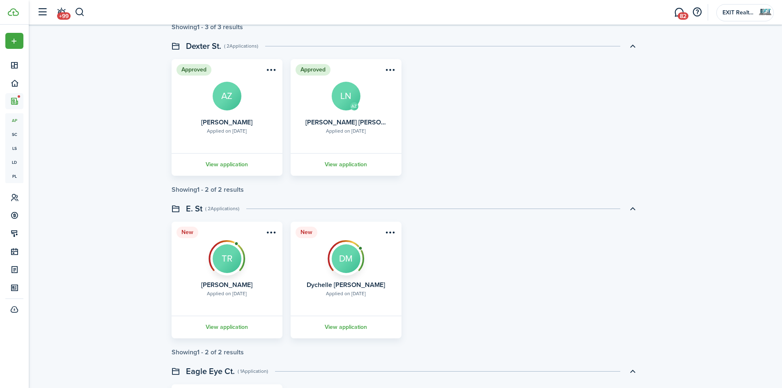
scroll to position [657, 0]
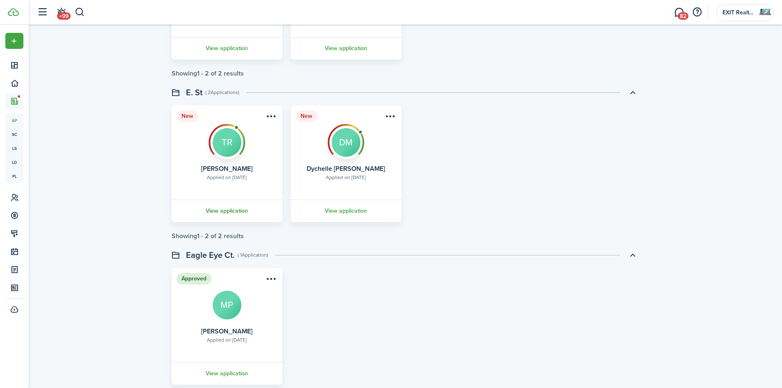
click at [239, 210] on link "View application" at bounding box center [226, 210] width 113 height 23
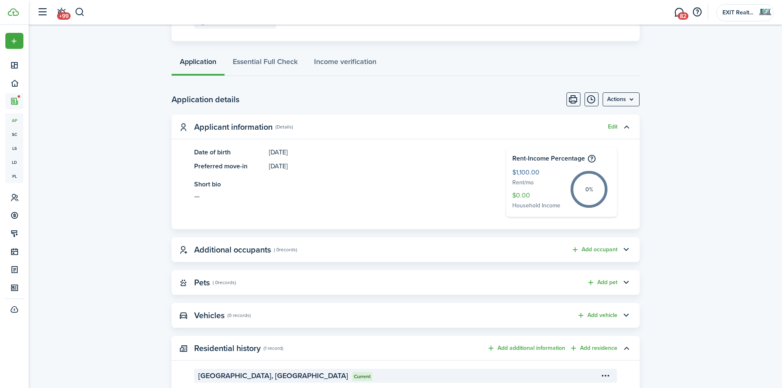
scroll to position [164, 0]
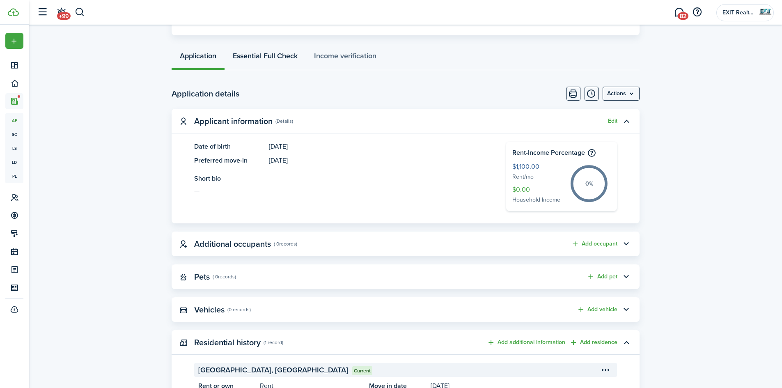
click at [281, 56] on link "Essential Full Check" at bounding box center [264, 58] width 81 height 25
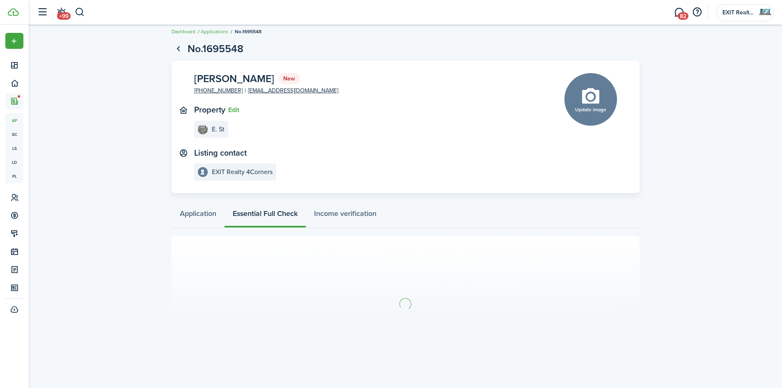
scroll to position [9, 0]
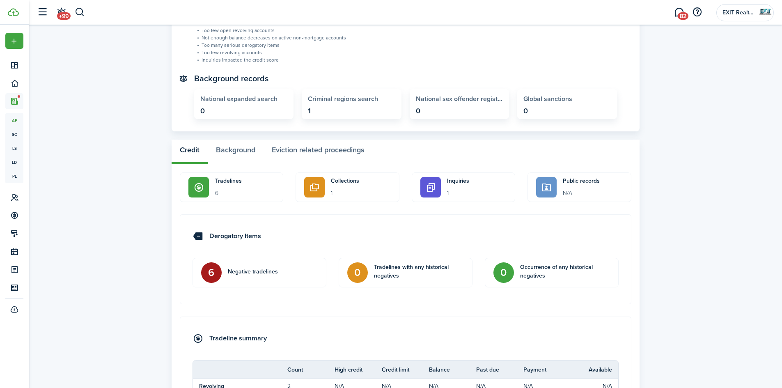
scroll to position [369, 0]
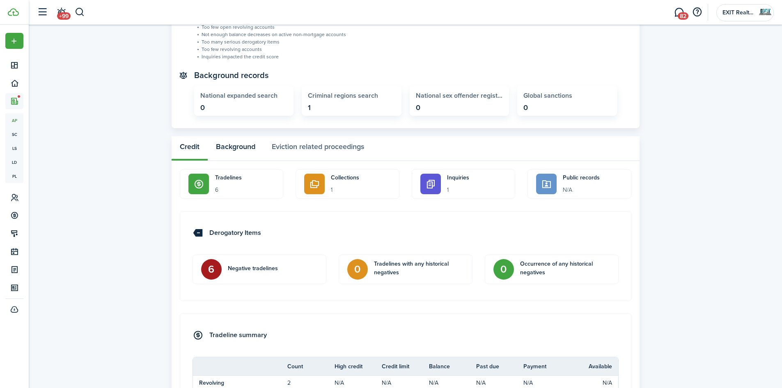
click at [236, 149] on button "Background" at bounding box center [236, 148] width 56 height 25
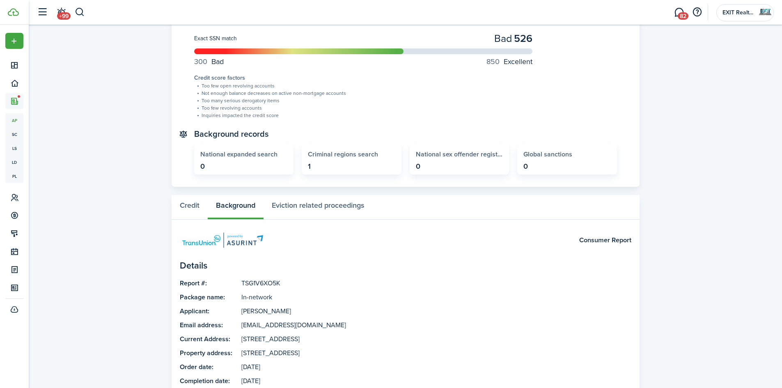
scroll to position [105, 0]
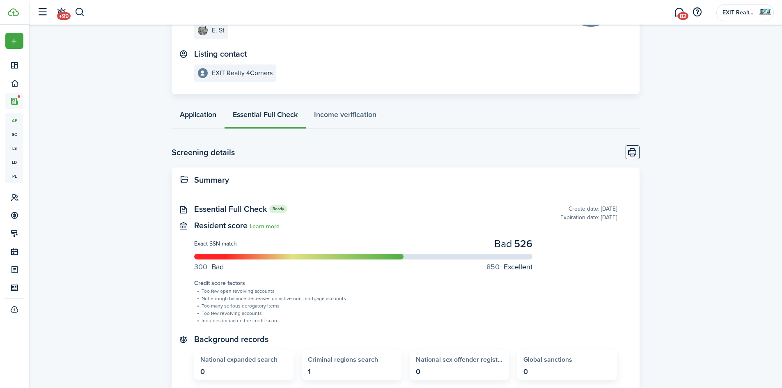
click at [201, 117] on link "Application" at bounding box center [198, 116] width 53 height 25
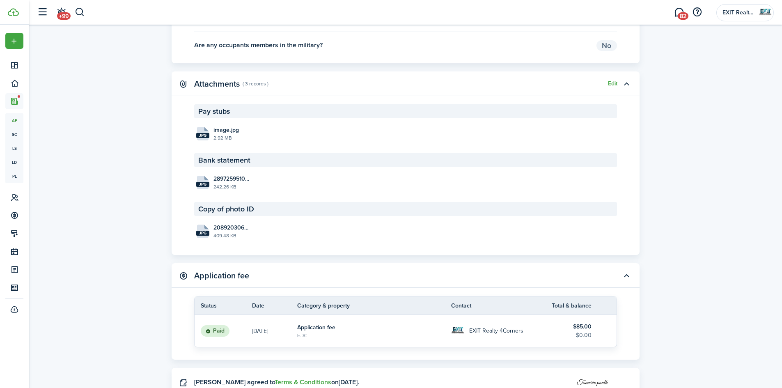
scroll to position [1114, 0]
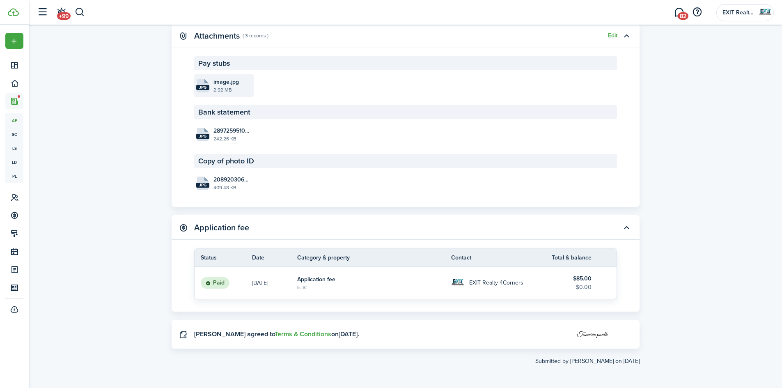
click at [232, 90] on file-size "2.92 MB" at bounding box center [232, 89] width 38 height 7
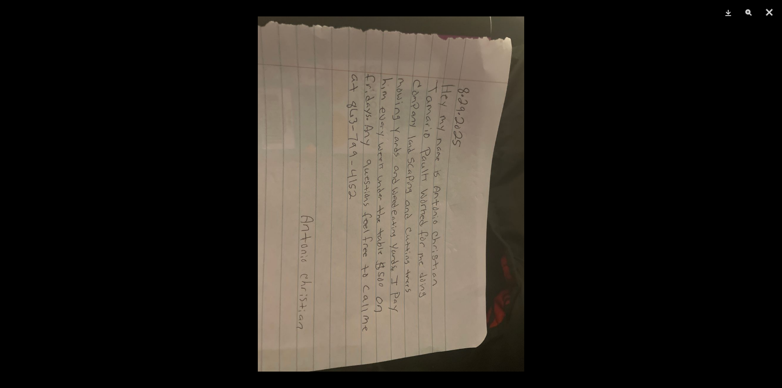
click at [584, 189] on div at bounding box center [391, 194] width 782 height 388
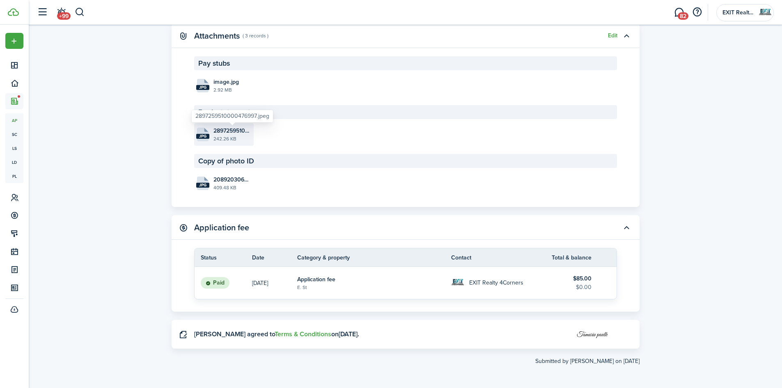
click at [225, 131] on span "2897259510000476997.jpeg" at bounding box center [232, 130] width 38 height 9
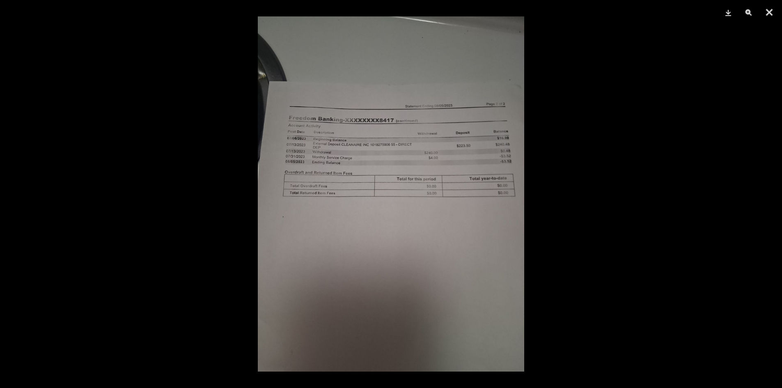
click at [481, 197] on img at bounding box center [391, 193] width 266 height 355
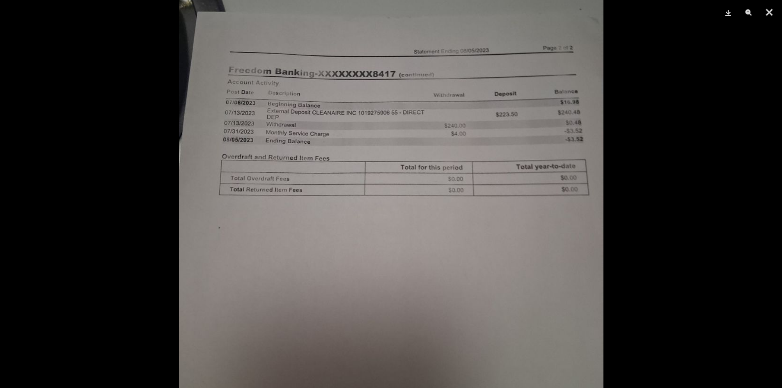
click at [674, 203] on div at bounding box center [391, 194] width 782 height 388
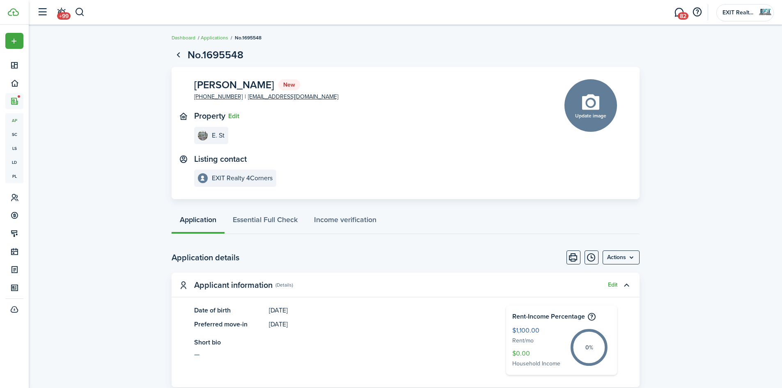
scroll to position [0, 0]
click at [183, 55] on link "Go back" at bounding box center [179, 55] width 14 height 14
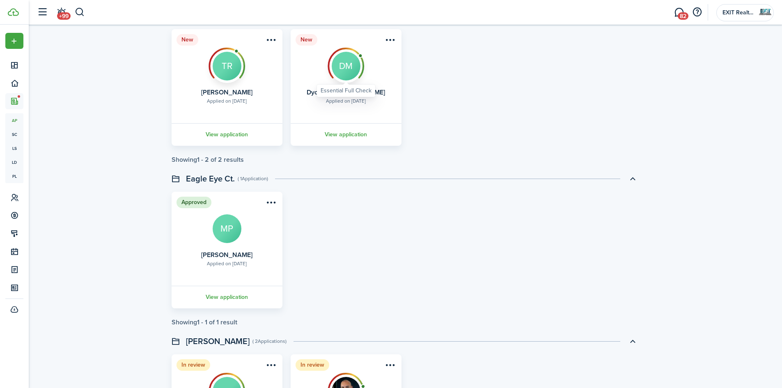
scroll to position [739, 0]
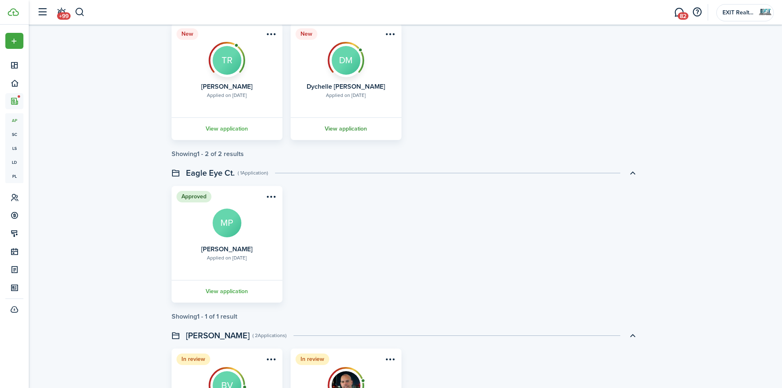
click at [347, 122] on link "View application" at bounding box center [345, 128] width 113 height 23
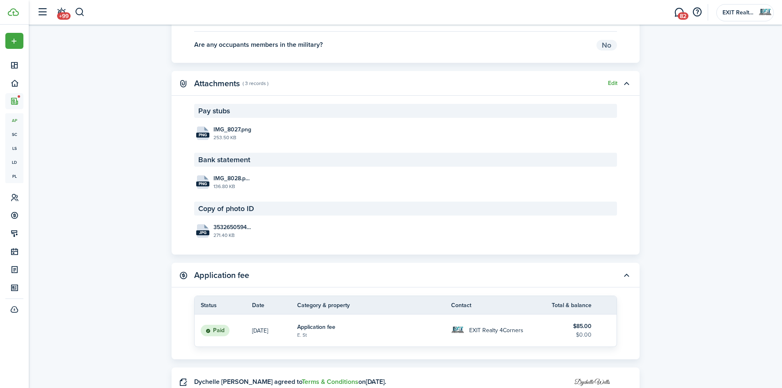
scroll to position [1067, 0]
click at [230, 133] on span "IMG_8027.png" at bounding box center [232, 128] width 38 height 9
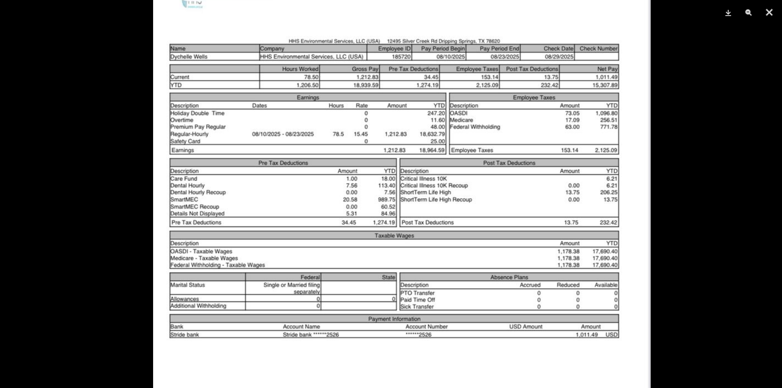
click at [444, 297] on img at bounding box center [401, 353] width 497 height 1076
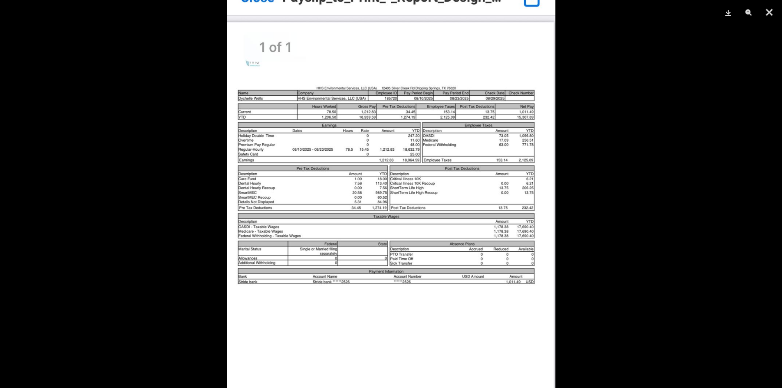
click at [591, 177] on div at bounding box center [391, 194] width 782 height 388
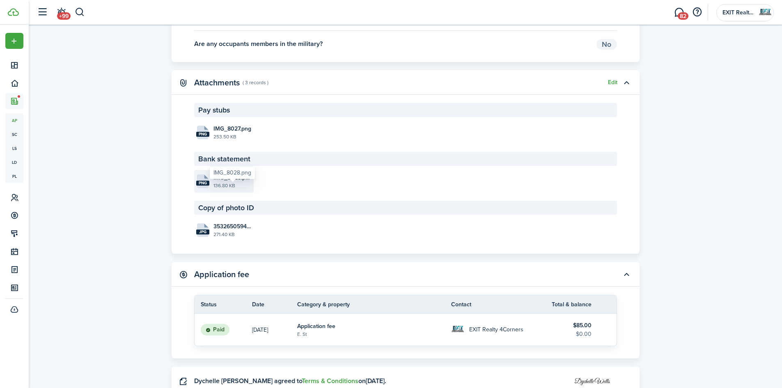
click at [231, 182] on span "IMG_8028.png" at bounding box center [232, 177] width 38 height 9
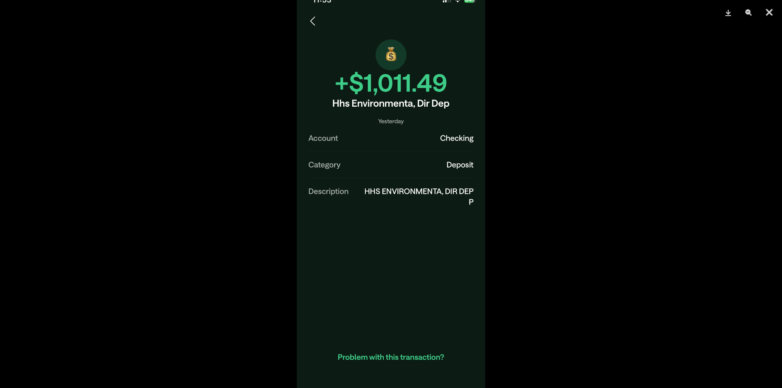
click at [555, 205] on div at bounding box center [391, 194] width 782 height 388
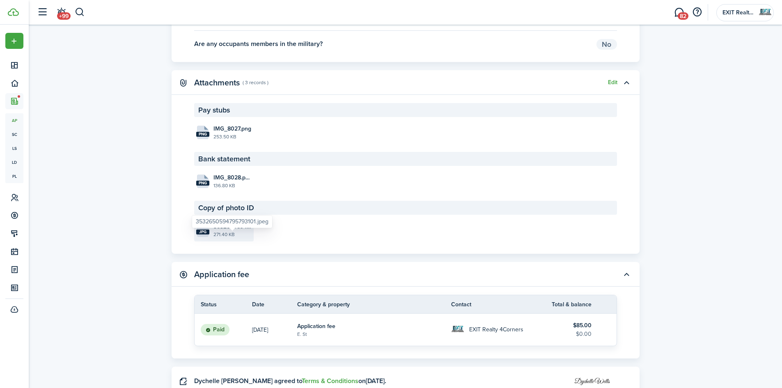
click at [236, 231] on span "3532650594795793101.jpeg" at bounding box center [232, 226] width 38 height 9
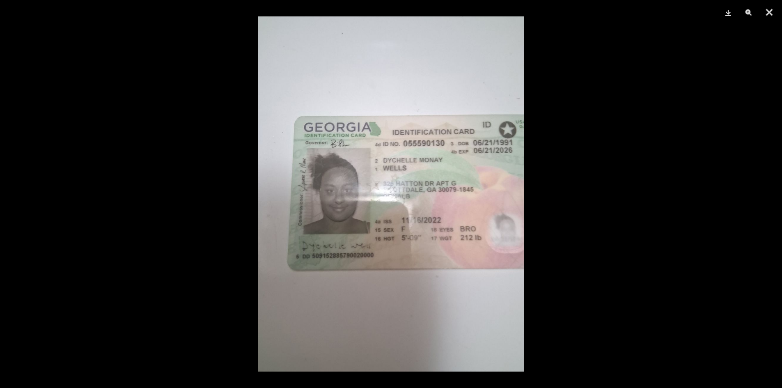
click at [600, 225] on div at bounding box center [391, 194] width 782 height 388
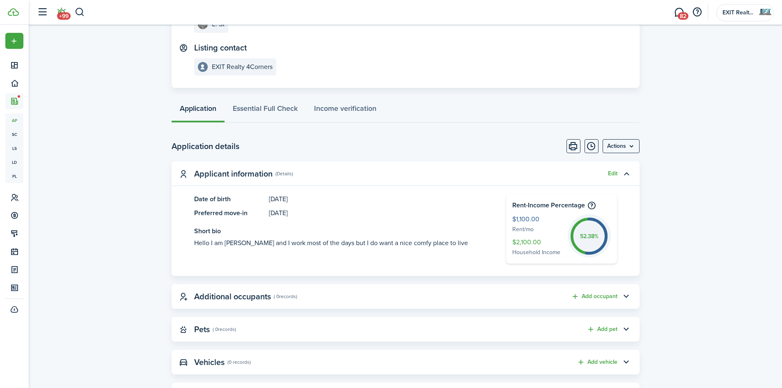
scroll to position [16, 0]
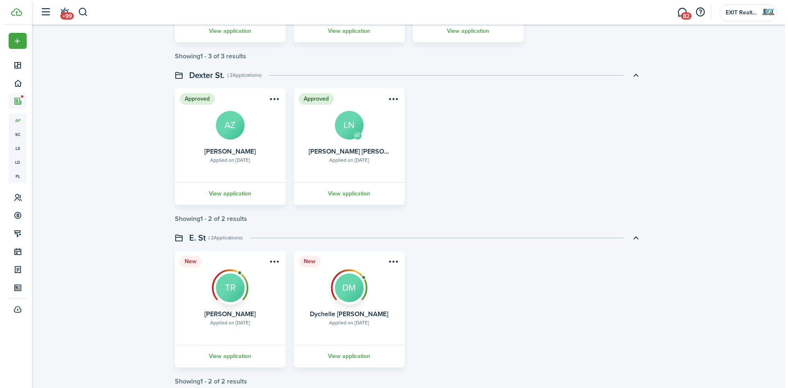
scroll to position [616, 0]
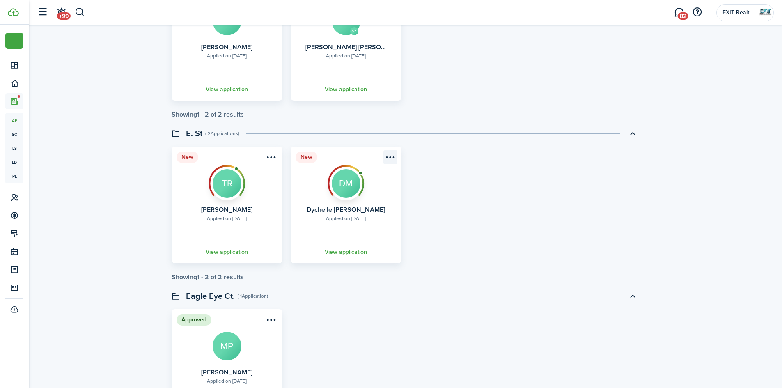
click at [394, 160] on menu-btn-icon "Open menu" at bounding box center [390, 157] width 14 height 14
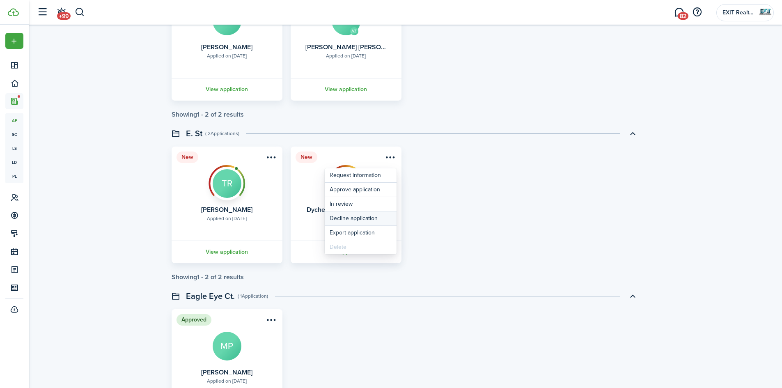
click at [372, 218] on button "Decline application" at bounding box center [361, 218] width 72 height 14
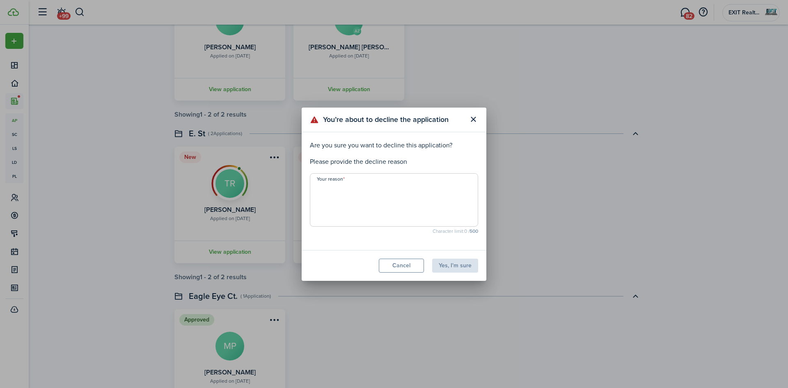
click at [342, 188] on textarea "Your reason" at bounding box center [393, 202] width 167 height 39
paste textarea "Thank you for your interest in renting with us. After careful review, we regret…"
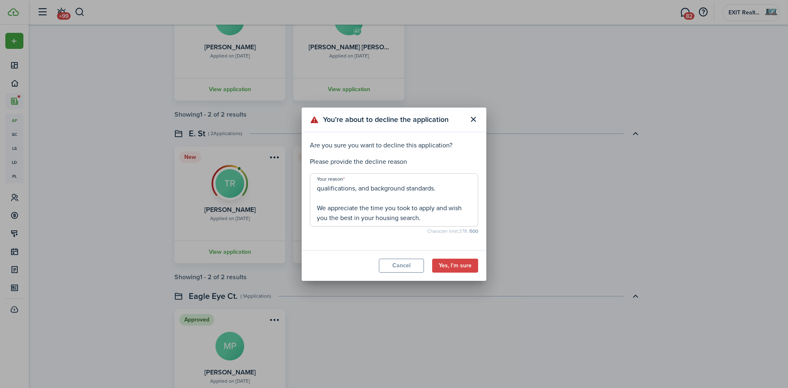
scroll to position [49, 0]
type textarea "Thank you for your interest in renting with us. After careful review, we regret…"
click at [450, 272] on button "Yes, I'm sure" at bounding box center [455, 266] width 46 height 14
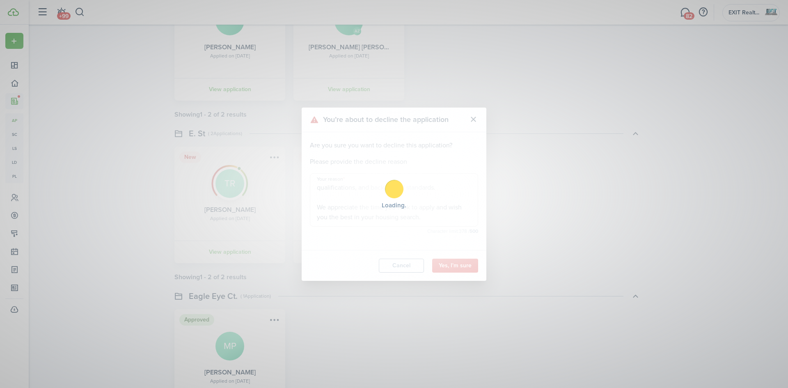
click at [451, 267] on div "Loading" at bounding box center [394, 194] width 788 height 388
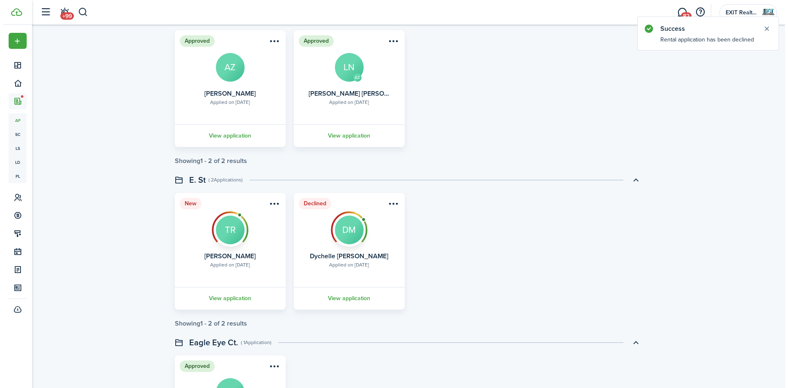
scroll to position [657, 0]
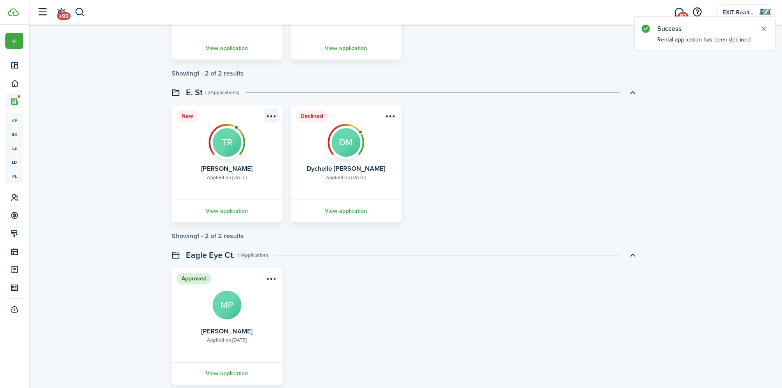
click at [273, 117] on menu-btn-icon "Open menu" at bounding box center [271, 116] width 14 height 14
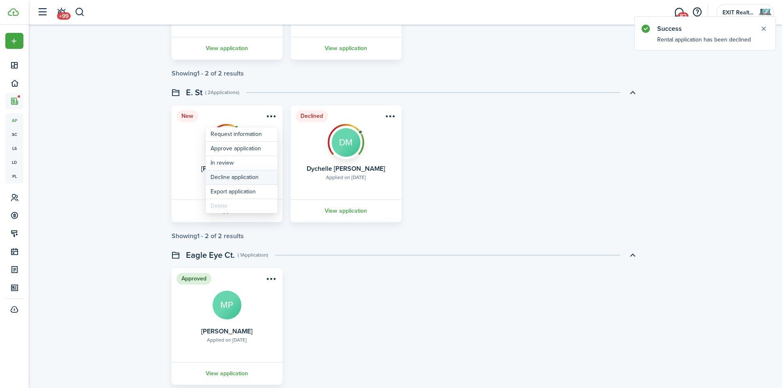
click at [246, 180] on button "Decline application" at bounding box center [242, 177] width 72 height 14
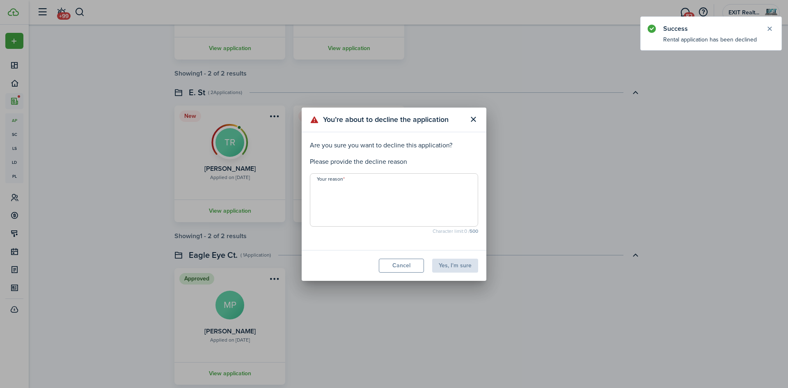
click at [368, 187] on textarea "Your reason" at bounding box center [393, 202] width 167 height 39
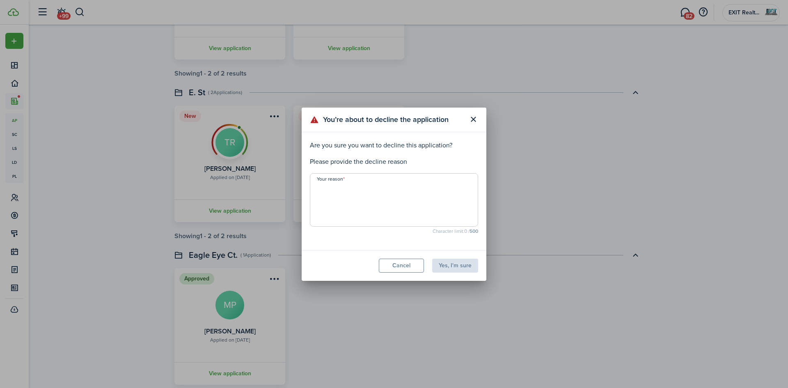
paste textarea "Thank you for your interest in renting with us. After careful review, we regret…"
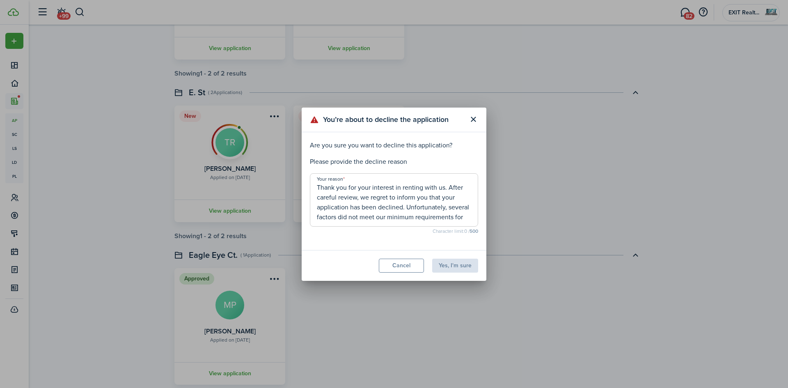
scroll to position [49, 0]
type textarea "Thank you for your interest in renting with us. After careful review, we regret…"
click at [465, 269] on button "Yes, I'm sure" at bounding box center [455, 266] width 46 height 14
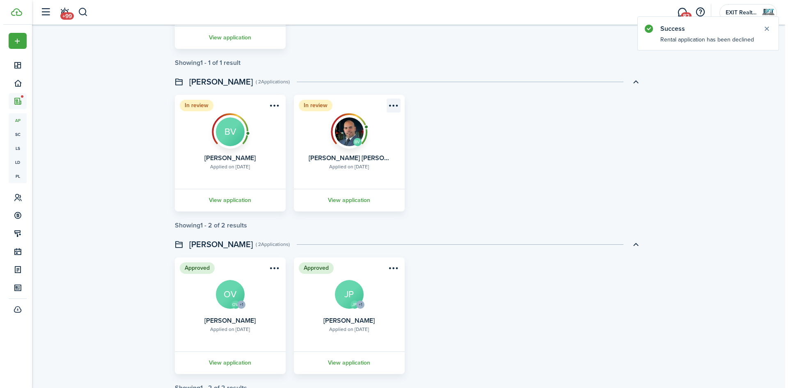
scroll to position [985, 0]
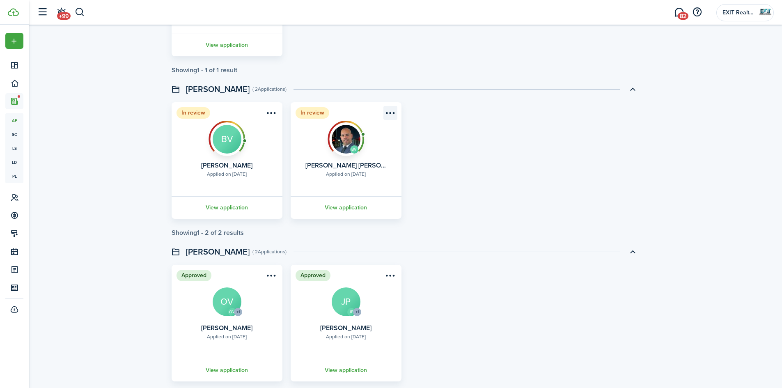
drag, startPoint x: 388, startPoint y: 112, endPoint x: 390, endPoint y: 119, distance: 6.5
click at [389, 113] on menu-btn-icon "Open menu" at bounding box center [390, 113] width 14 height 14
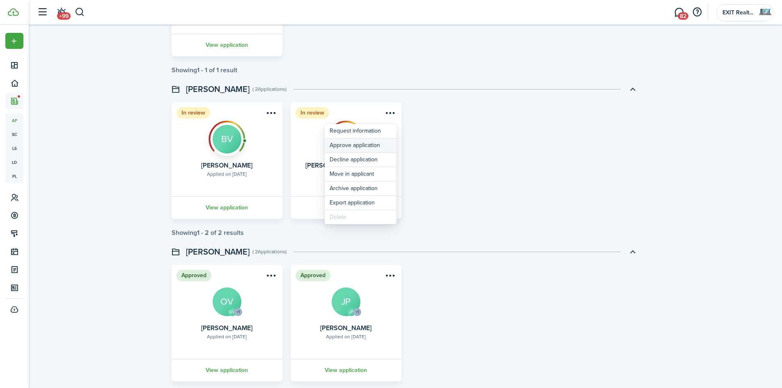
click at [356, 147] on button "Approve application" at bounding box center [361, 145] width 72 height 14
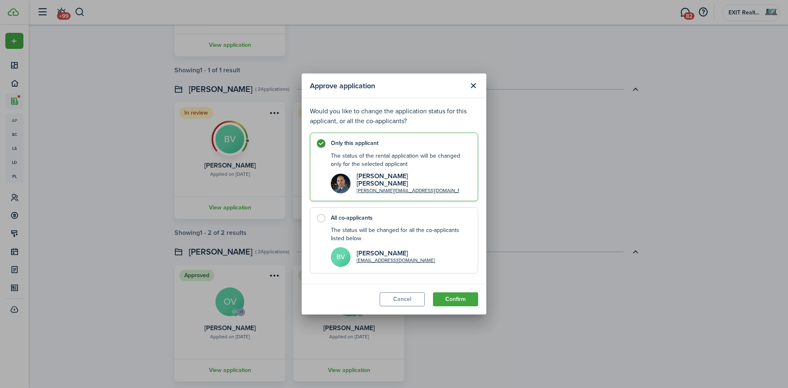
click at [323, 220] on label "All co-applicants The status will be changed for all the co-applicants listed b…" at bounding box center [394, 240] width 168 height 66
radio input "false"
radio input "true"
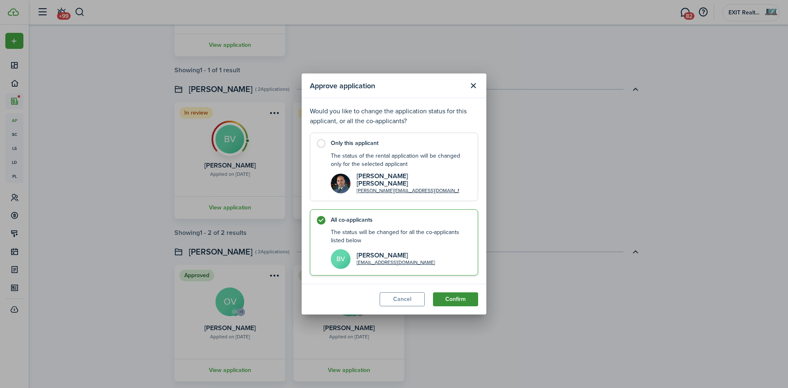
click at [461, 298] on button "Confirm" at bounding box center [455, 299] width 45 height 14
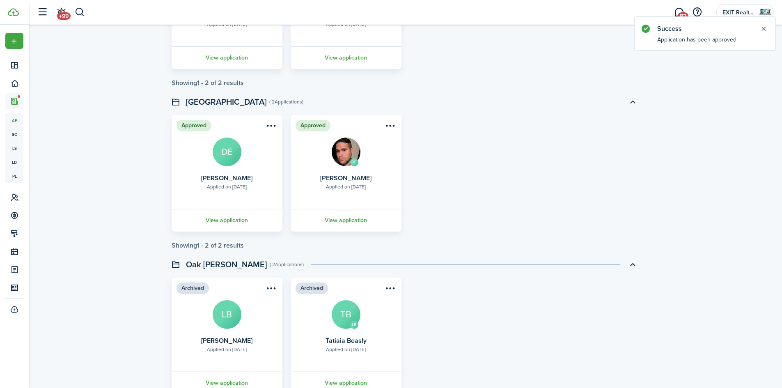
scroll to position [1697, 0]
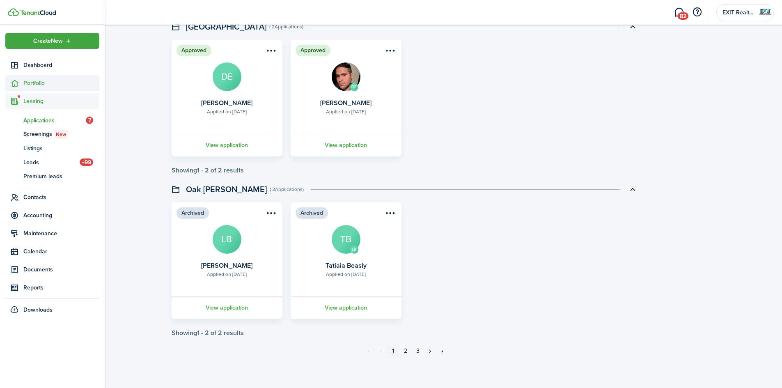
click at [35, 83] on span "Portfolio" at bounding box center [61, 83] width 76 height 9
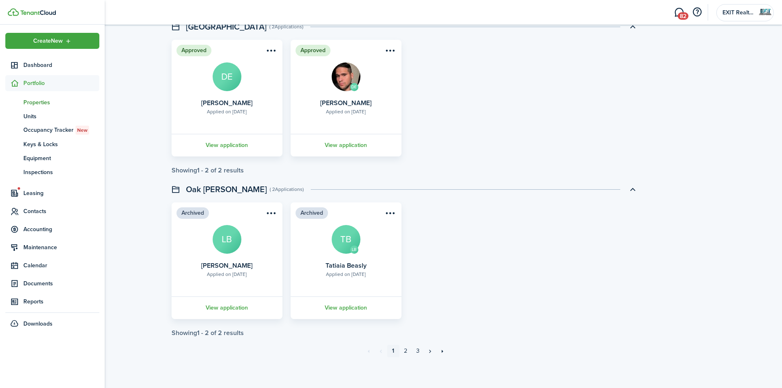
click at [44, 100] on span "Properties" at bounding box center [61, 102] width 76 height 9
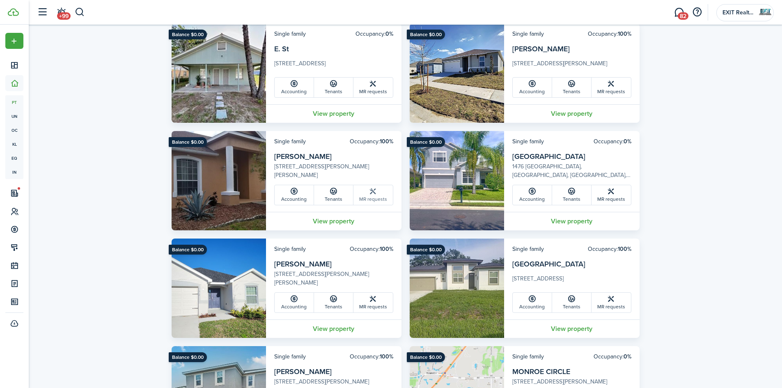
scroll to position [451, 0]
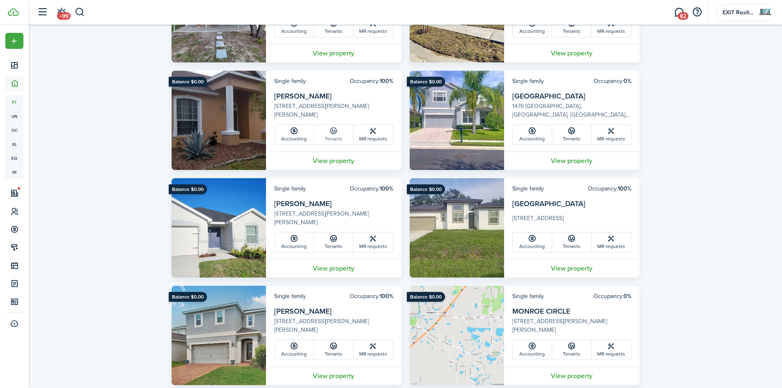
click at [340, 140] on link "Tenants" at bounding box center [333, 135] width 39 height 20
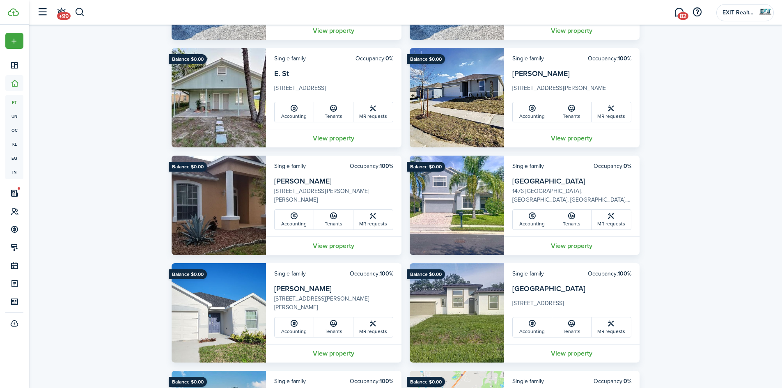
scroll to position [369, 0]
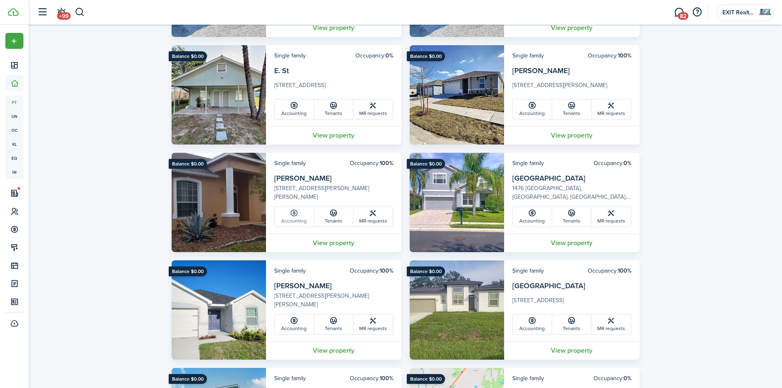
click at [299, 223] on link "Accounting" at bounding box center [294, 217] width 39 height 20
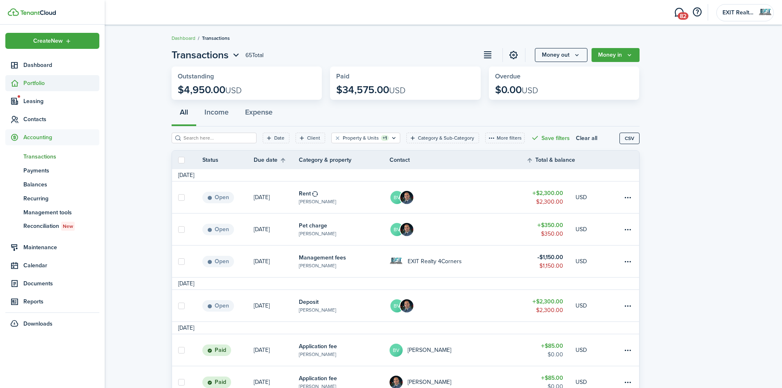
click at [28, 82] on span "Portfolio" at bounding box center [61, 83] width 76 height 9
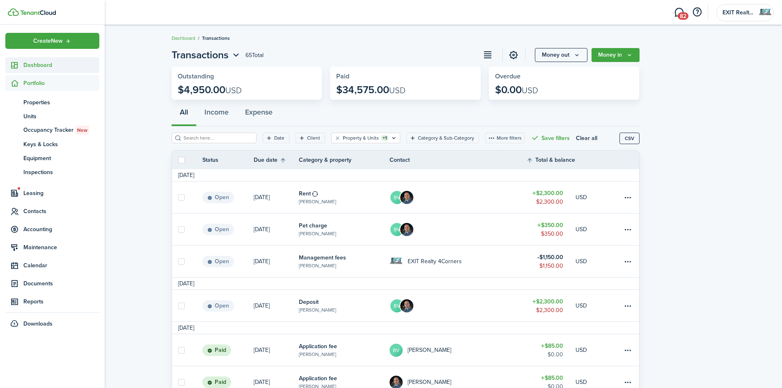
click at [46, 68] on span "Dashboard" at bounding box center [61, 65] width 76 height 9
